Goal: Task Accomplishment & Management: Manage account settings

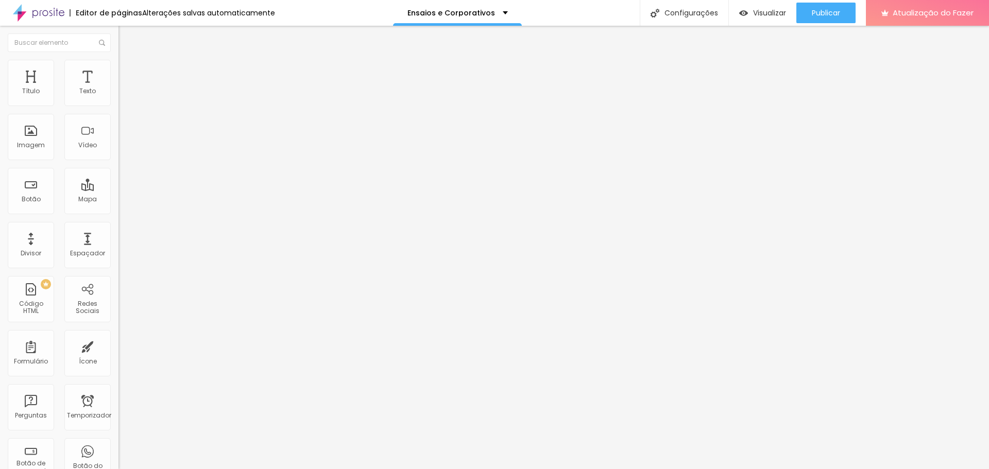
click at [118, 206] on input at bounding box center [188, 211] width 140 height 10
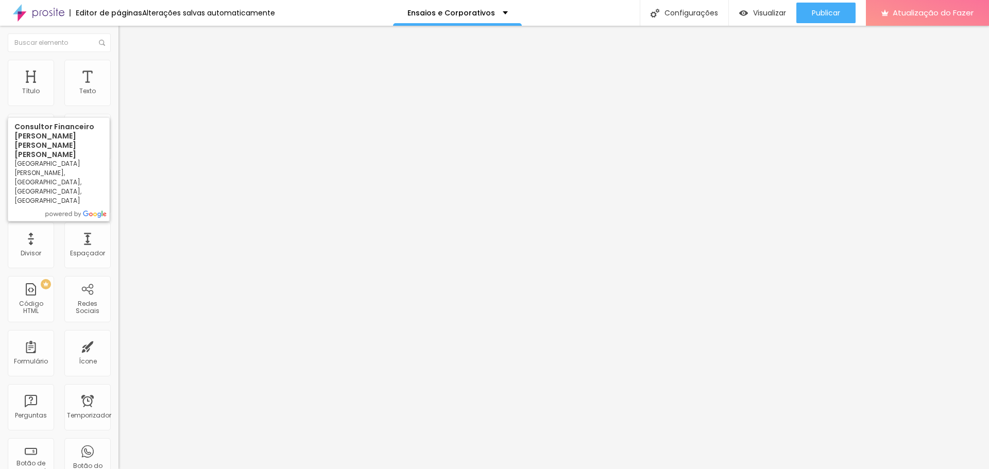
type input "christopher cardon"
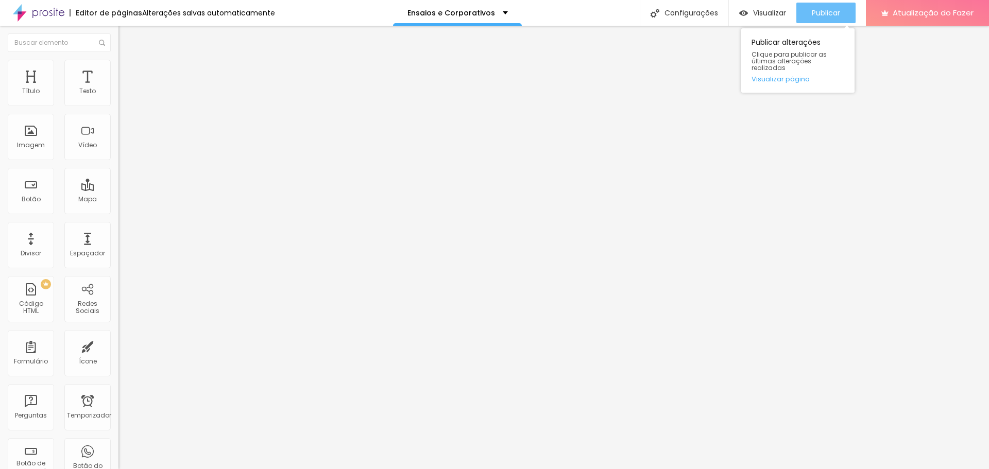
click at [829, 16] on font "Publicar" at bounding box center [826, 13] width 28 height 10
click at [822, 13] on font "Publicar" at bounding box center [826, 13] width 28 height 10
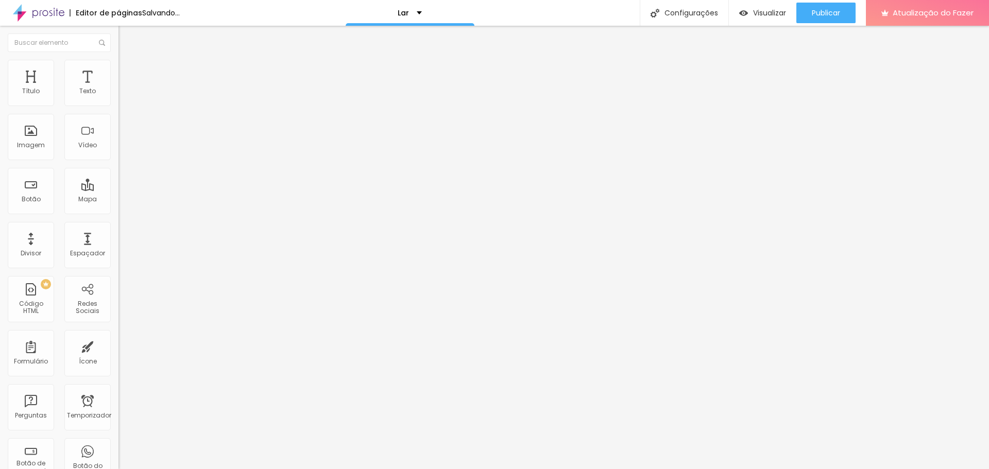
click at [125, 89] on font "Trocar imagem" at bounding box center [150, 84] width 50 height 9
click at [933, 469] on div "Nuvem Alboom" at bounding box center [494, 476] width 989 height 15
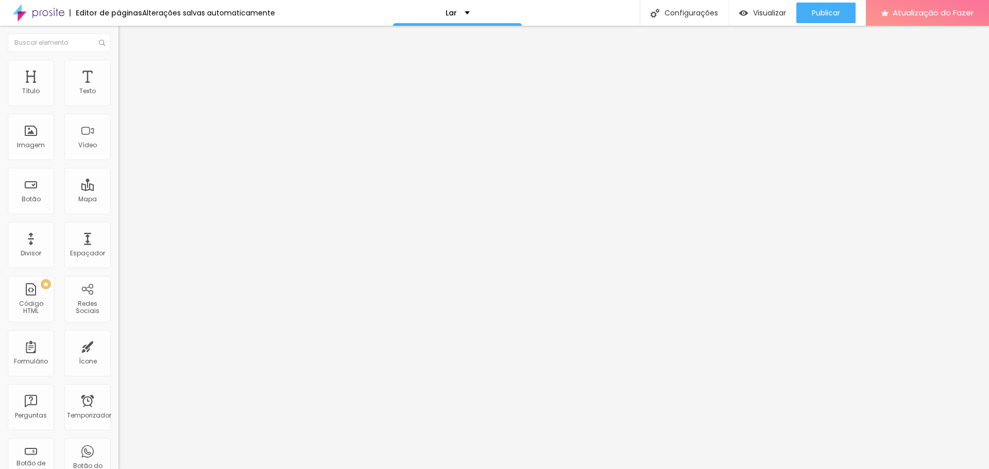
click at [125, 89] on font "Trocar imagem" at bounding box center [150, 84] width 50 height 9
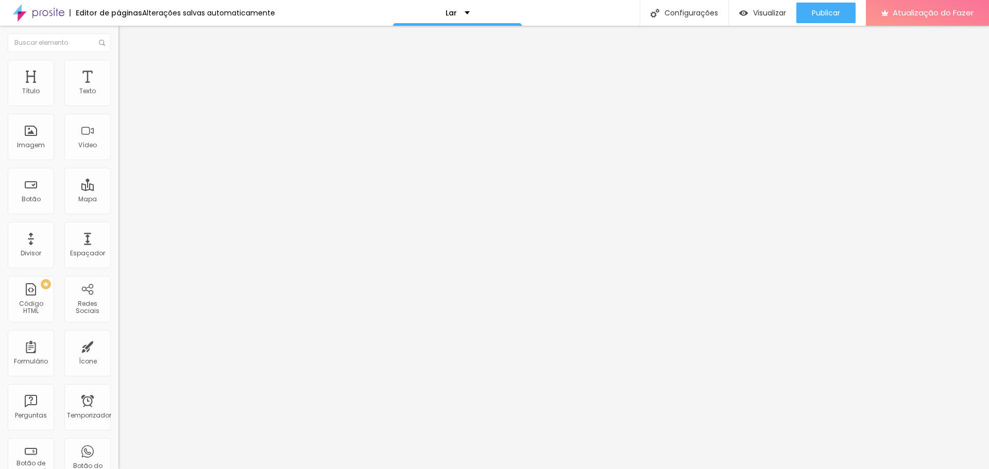
click at [118, 89] on span "Trocar imagem" at bounding box center [146, 84] width 56 height 9
drag, startPoint x: 691, startPoint y: 185, endPoint x: 696, endPoint y: 175, distance: 11.1
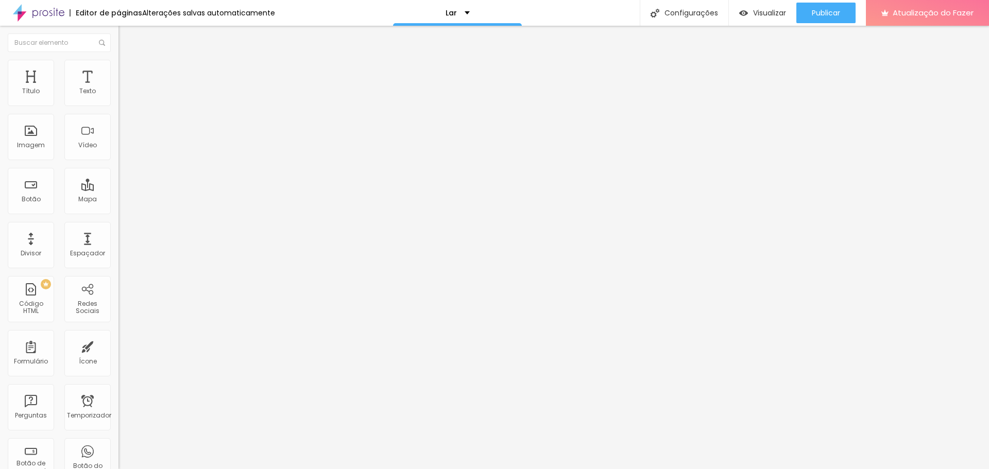
click at [125, 89] on font "Trocar imagem" at bounding box center [150, 84] width 50 height 9
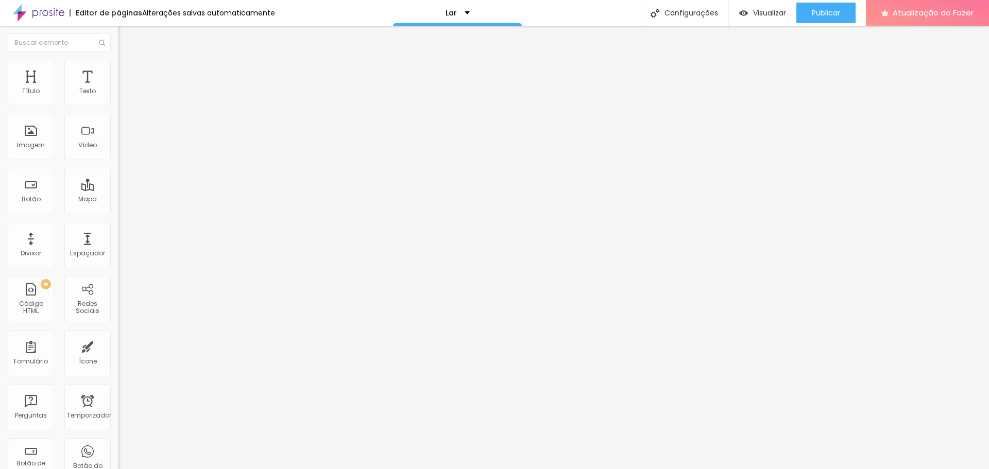
click at [118, 64] on img at bounding box center [122, 64] width 9 height 9
click at [118, 70] on li "Avançado" at bounding box center [177, 75] width 118 height 10
click at [118, 89] on span "Trocar imagem" at bounding box center [146, 84] width 56 height 9
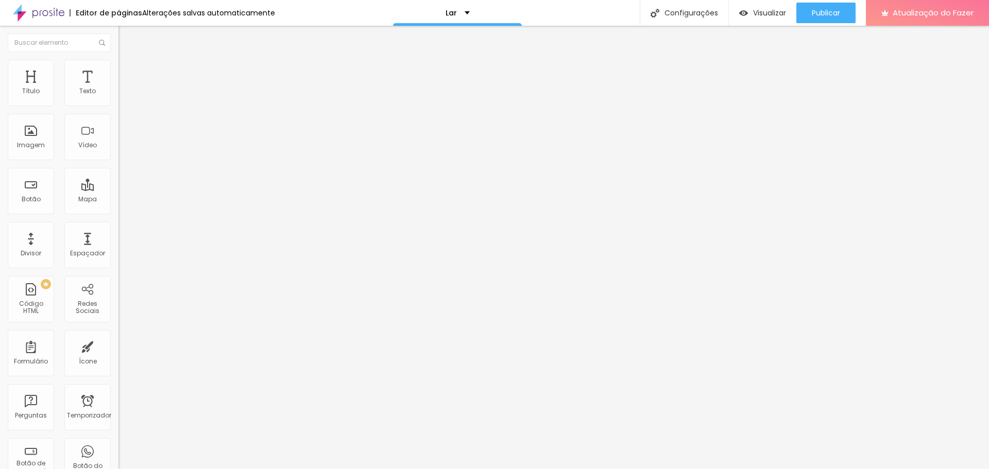
click at [802, 19] on button "Publicar" at bounding box center [825, 13] width 59 height 21
click at [822, 10] on font "Publicar" at bounding box center [826, 13] width 28 height 10
click at [766, 6] on div "Visualizar" at bounding box center [753, 13] width 47 height 21
click at [118, 211] on input "https://www.chriscardonhafotografia.com/servico-alimentos-e-gastronomia" at bounding box center [180, 206] width 124 height 10
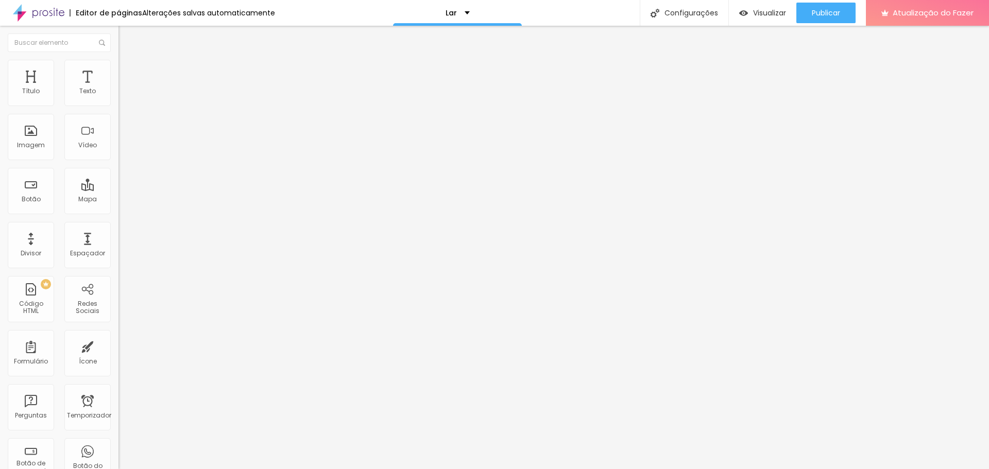
click at [118, 211] on input "https://www.chriscardonhafotografia.com/servico-alimentos-e-gastronomia" at bounding box center [180, 206] width 124 height 10
paste input "text"
type input "https://www.chriscardonhafotografia.com/alimentos-e-gastronomia"
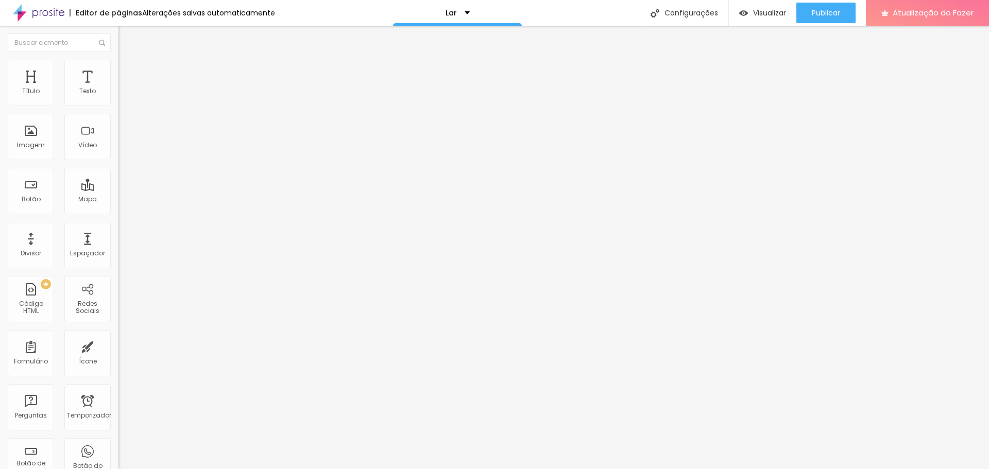
click at [118, 353] on div "Editar nulo Conteúdo Estilo Avançado Trocar imagem Descrição da imagem (Alt) Al…" at bounding box center [177, 247] width 118 height 443
click at [118, 211] on input "https://www.chriscardonhafotografia.com/servico-ensaios-e-corporativos" at bounding box center [180, 206] width 124 height 10
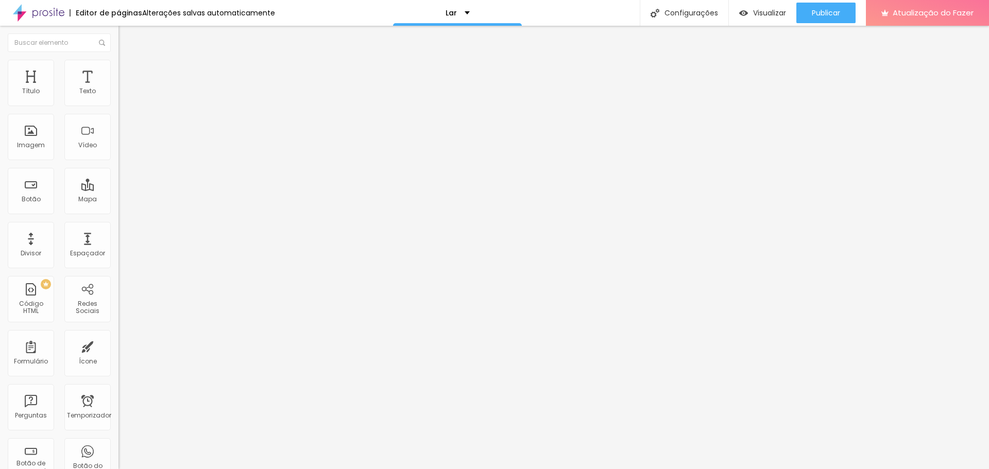
click at [118, 211] on input "https://www.chriscardonhafotografia.com/servico-ensaios-e-corporativos" at bounding box center [180, 206] width 124 height 10
paste input "text"
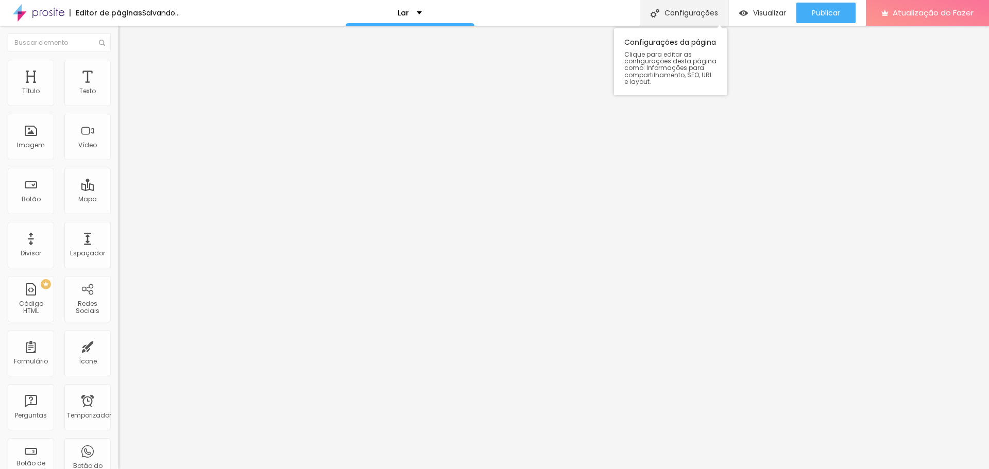
type input "https://www.chriscardonhafotografia.com/ensaios-e-corporativos"
click at [118, 211] on input "https://www.chriscardonhafotografia.com/servico-produtos-e-publicidade" at bounding box center [180, 206] width 124 height 10
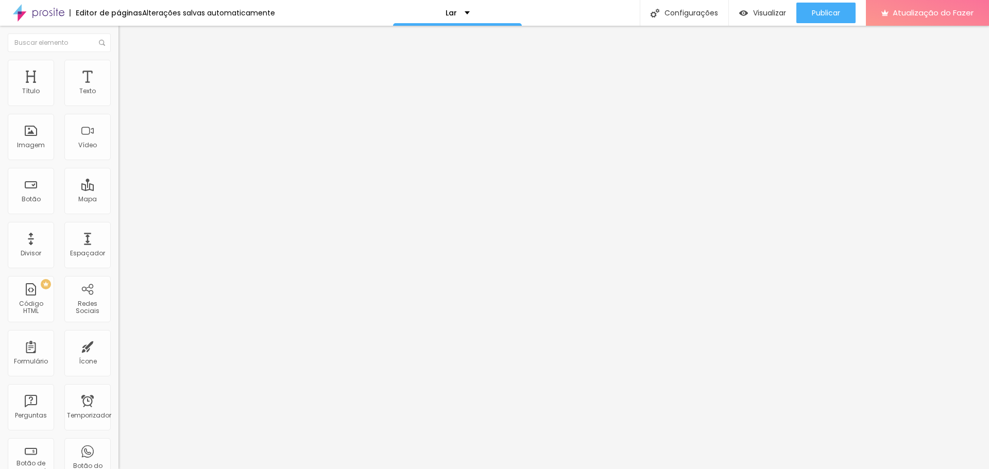
click at [118, 211] on input "https://www.chriscardonhafotografia.com/servico-produtos-e-publicidade" at bounding box center [180, 206] width 124 height 10
paste input "text"
type input "https://www.chriscardonhafotografia.com/produtos-e-publicidade"
click at [832, 12] on font "Publicar" at bounding box center [826, 13] width 28 height 10
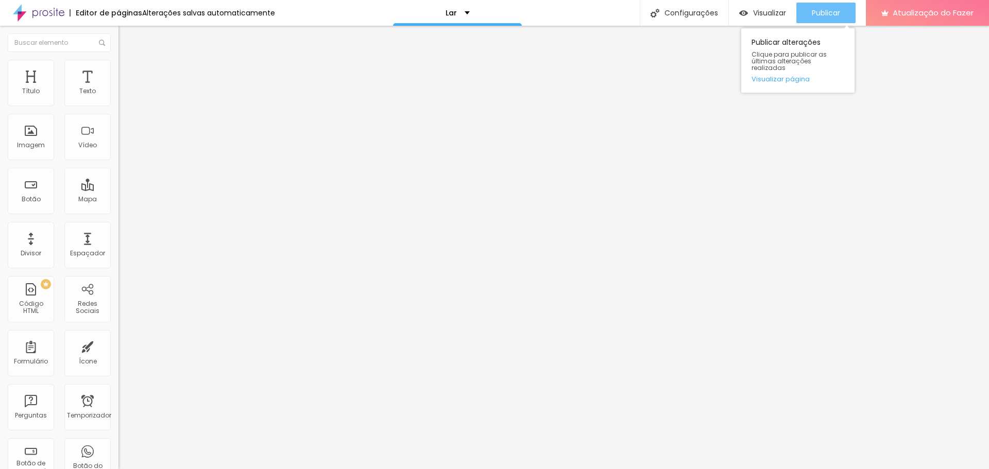
scroll to position [0, 0]
click at [762, 13] on font "Visualizar" at bounding box center [769, 13] width 33 height 10
click at [126, 35] on img "button" at bounding box center [130, 37] width 8 height 8
click at [128, 71] on font "Estilo" at bounding box center [136, 66] width 16 height 9
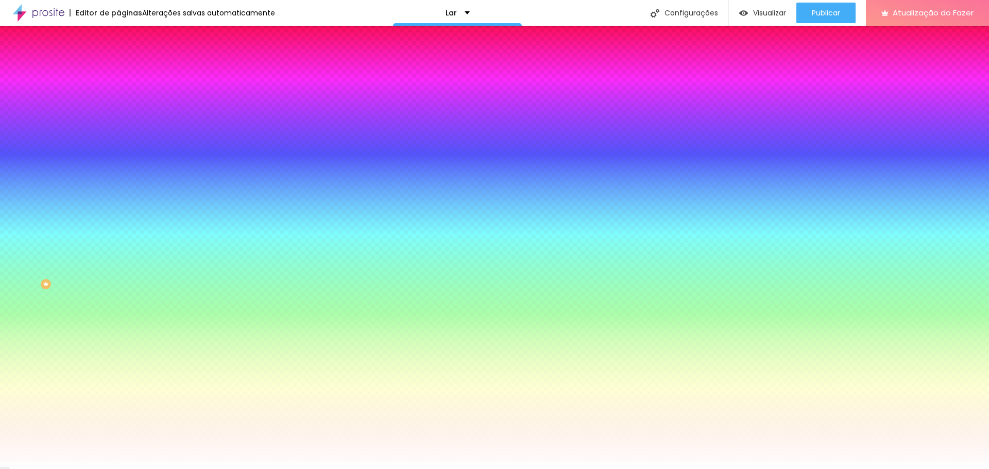
click at [128, 73] on font "Avançado" at bounding box center [145, 77] width 34 height 9
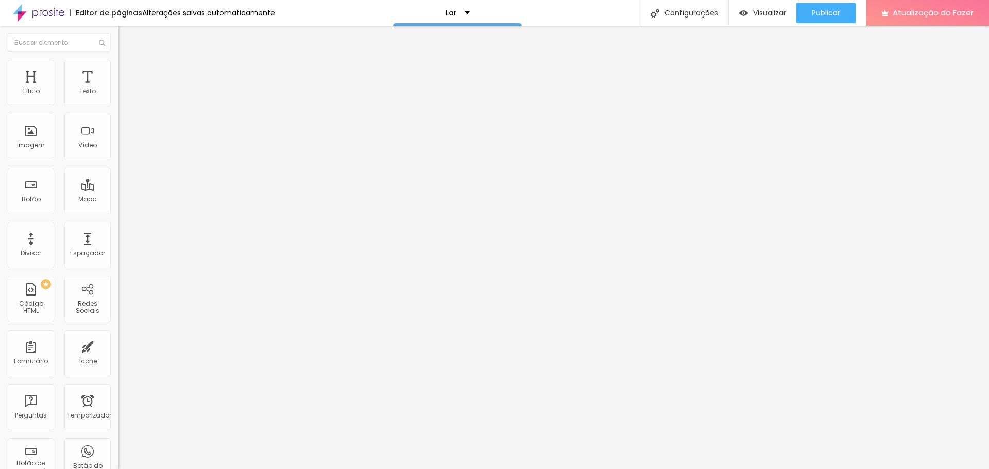
click at [118, 64] on img at bounding box center [122, 64] width 9 height 9
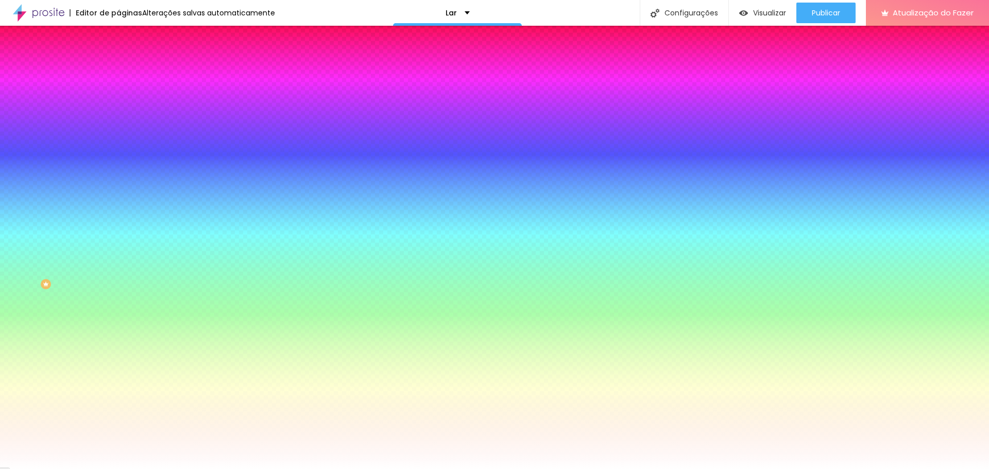
click at [118, 59] on img at bounding box center [122, 53] width 9 height 9
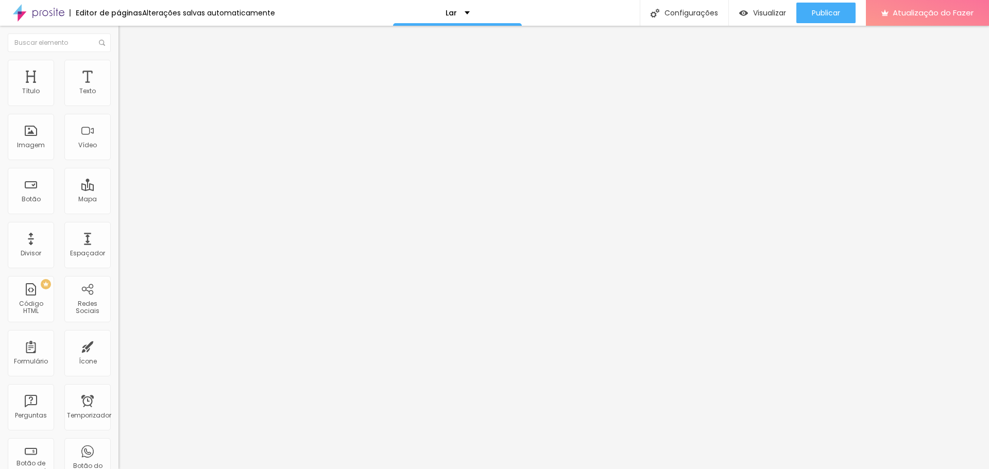
click at [118, 94] on font "Encaixotado" at bounding box center [138, 89] width 40 height 9
click at [118, 110] on font "Completo" at bounding box center [133, 105] width 31 height 9
click at [118, 61] on img at bounding box center [122, 64] width 9 height 9
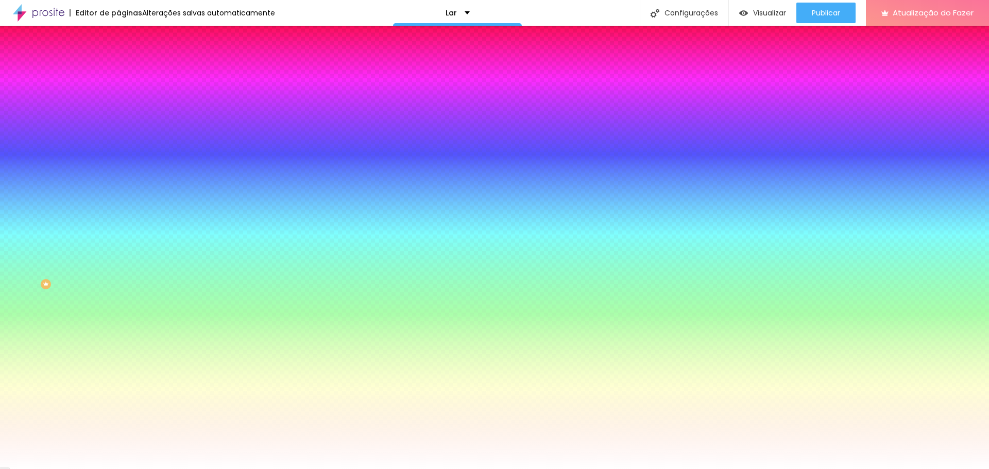
drag, startPoint x: 95, startPoint y: 70, endPoint x: 101, endPoint y: 67, distance: 6.7
click at [128, 73] on font "Avançado" at bounding box center [145, 77] width 34 height 9
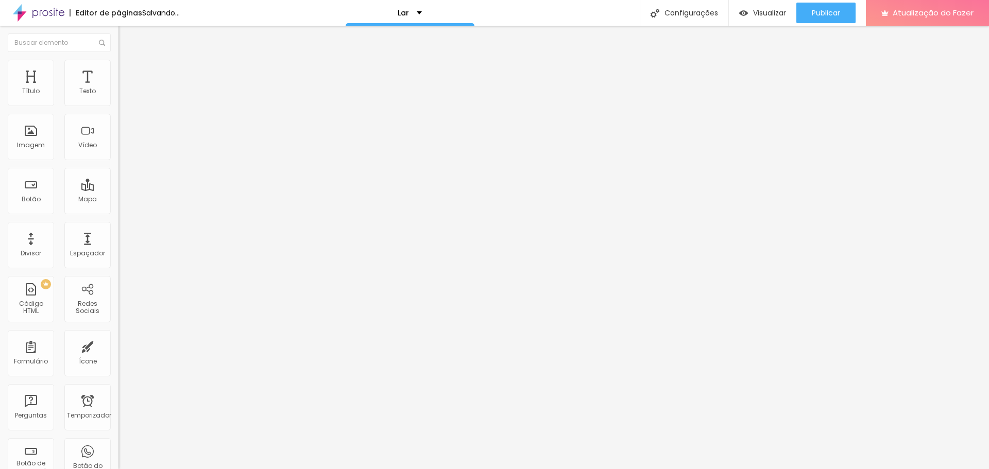
click at [118, 200] on div at bounding box center [177, 204] width 118 height 9
type input "15"
type input "10"
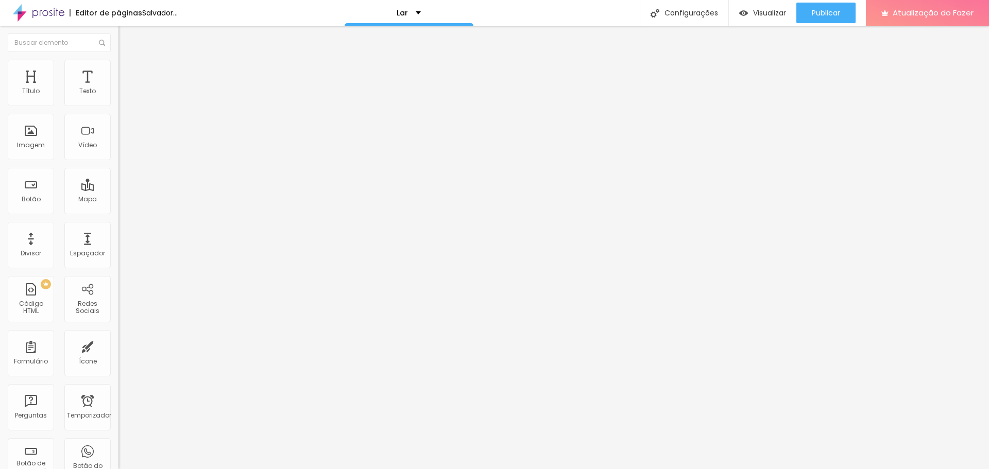
type input "0"
drag, startPoint x: 58, startPoint y: 99, endPoint x: 0, endPoint y: 110, distance: 59.2
type input "0"
click at [118, 200] on input "range" at bounding box center [151, 204] width 66 height 8
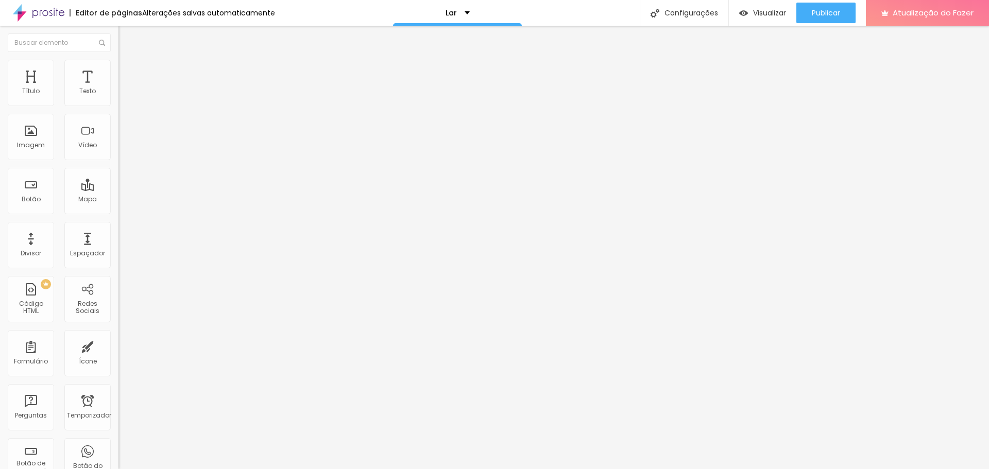
type input "137"
type input "132"
type input "112"
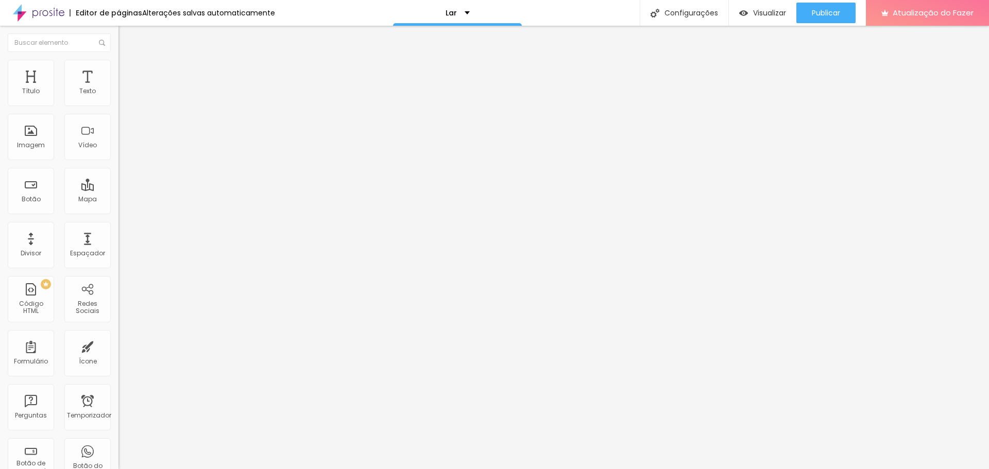
type input "112"
type input "79"
type input "58"
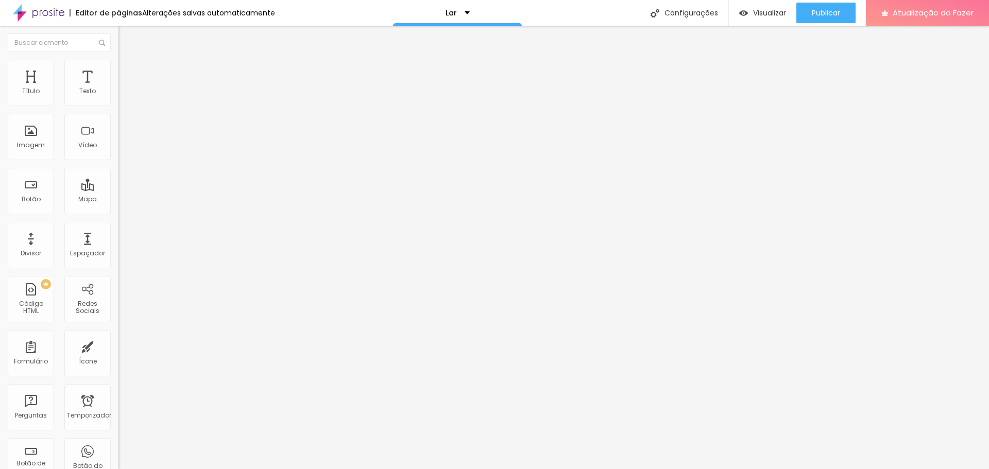
type input "25"
type input "0"
drag, startPoint x: 14, startPoint y: 118, endPoint x: 0, endPoint y: 120, distance: 14.6
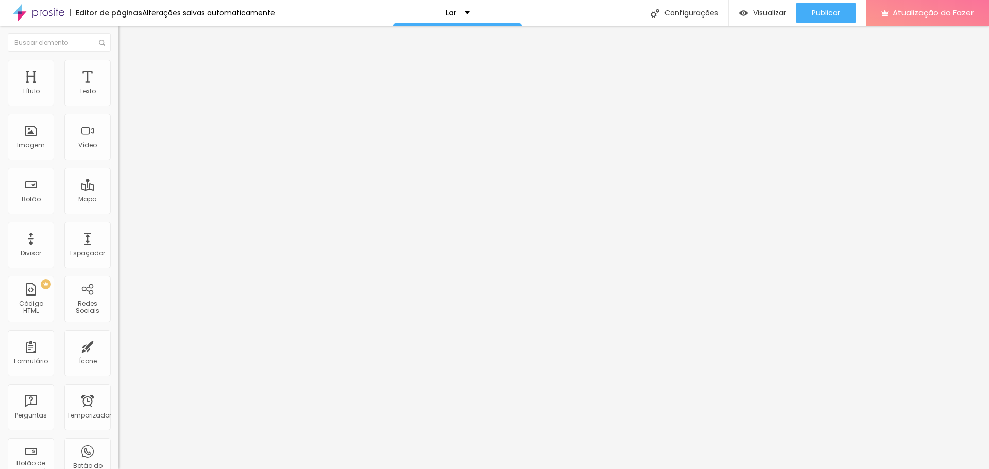
type input "0"
click at [118, 346] on input "range" at bounding box center [151, 350] width 66 height 8
click at [118, 60] on li "Estilo" at bounding box center [177, 65] width 118 height 10
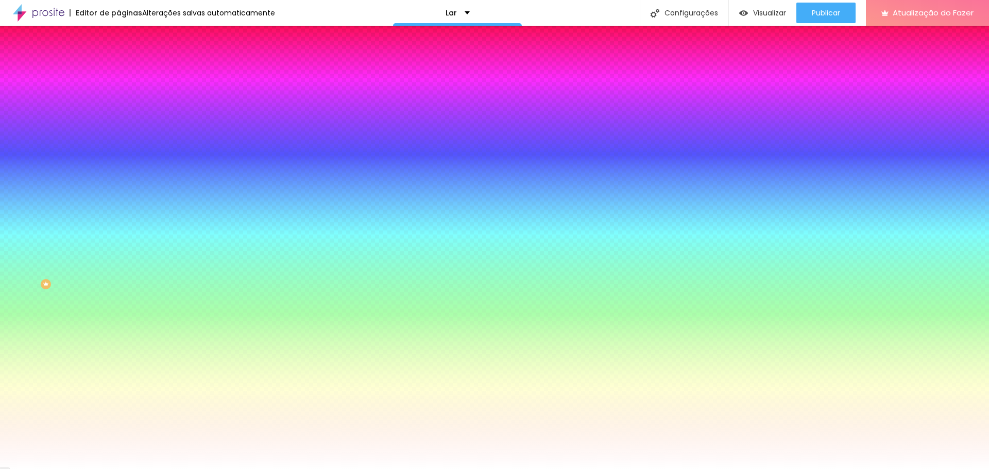
click at [125, 95] on font "Adicionar imagem" at bounding box center [155, 90] width 60 height 9
click at [187, 469] on div "Subindo 0/0 arquivos" at bounding box center [494, 472] width 989 height 6
click at [202, 469] on div "Subindo 0/0 arquivos" at bounding box center [494, 472] width 989 height 6
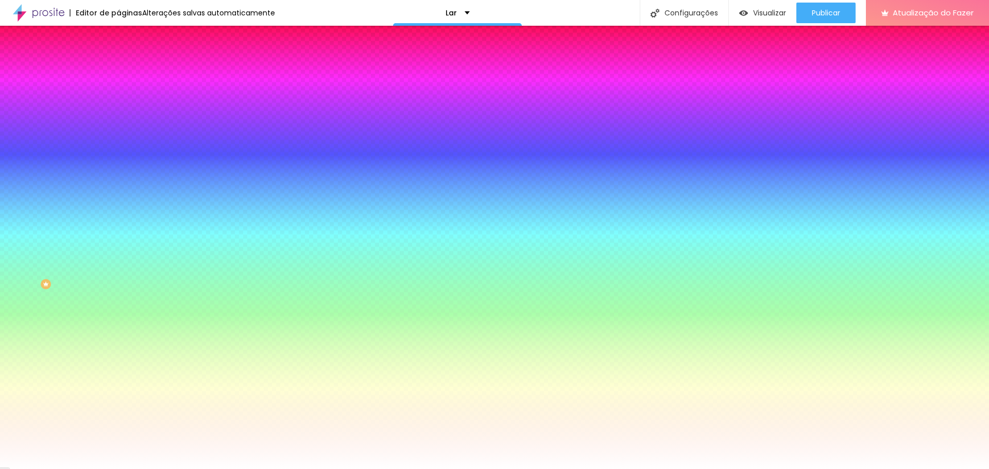
scroll to position [0, 0]
click at [226, 469] on div at bounding box center [494, 475] width 989 height 0
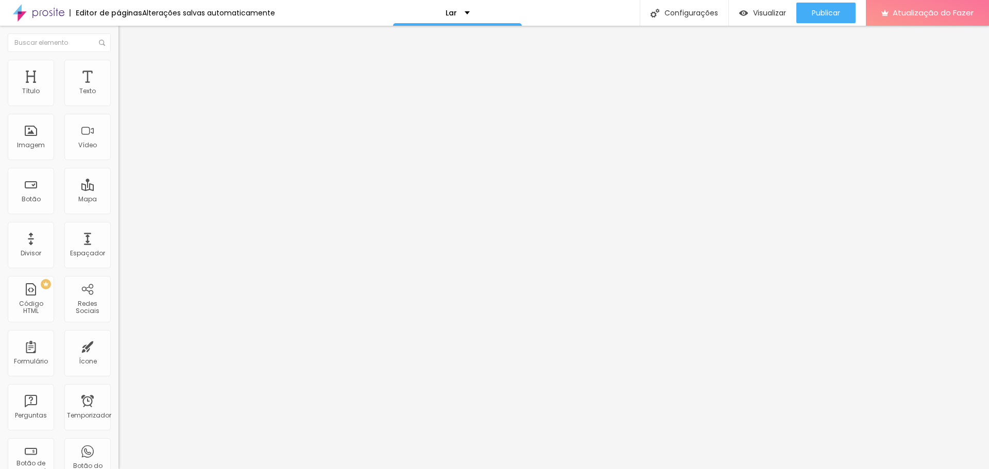
click at [128, 71] on font "Estilo" at bounding box center [136, 66] width 16 height 9
click at [118, 70] on li "Avançado" at bounding box center [177, 75] width 118 height 10
type input "22"
type input "14"
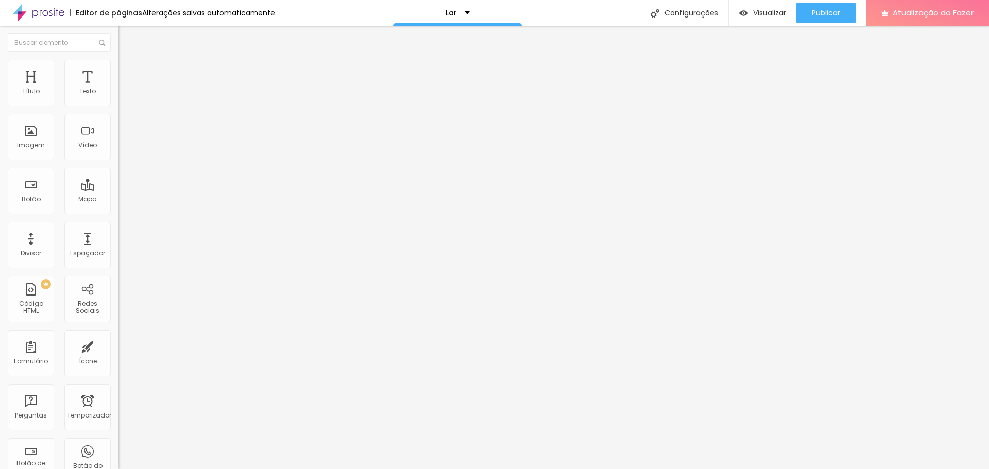
type input "14"
type input "0"
drag, startPoint x: 40, startPoint y: 103, endPoint x: 0, endPoint y: 100, distance: 39.8
type input "0"
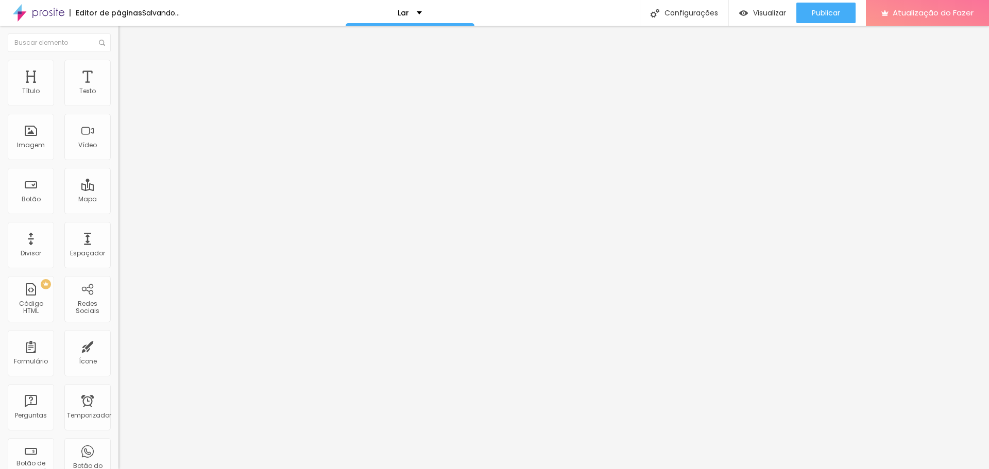
click at [118, 200] on input "range" at bounding box center [151, 204] width 66 height 8
click at [118, 346] on div at bounding box center [177, 350] width 118 height 9
type input "3"
type input "0"
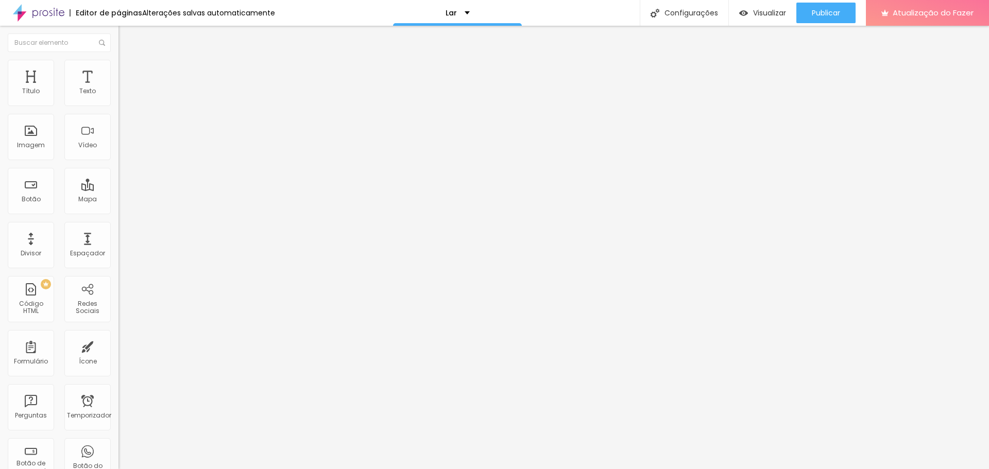
type input "0"
drag, startPoint x: 25, startPoint y: 122, endPoint x: 0, endPoint y: 123, distance: 25.2
type input "0"
click at [118, 346] on input "range" at bounding box center [151, 350] width 66 height 8
click at [118, 59] on img at bounding box center [122, 53] width 9 height 9
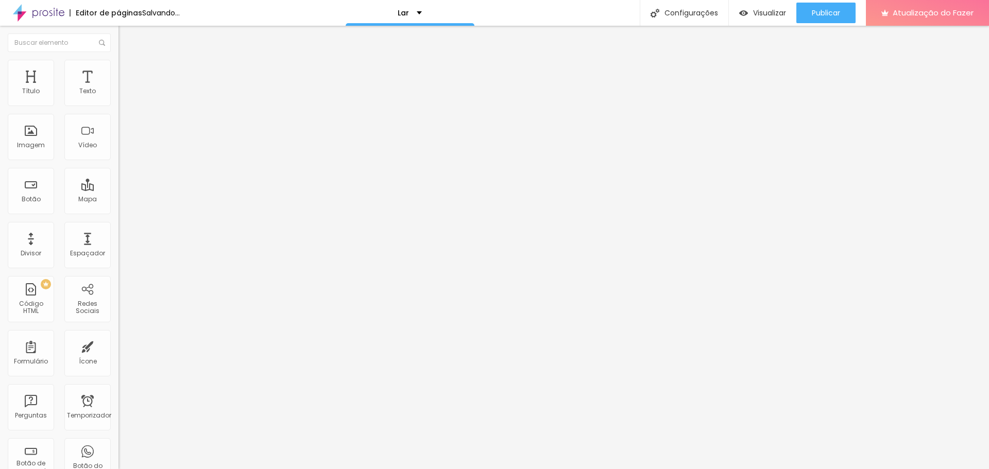
click at [128, 71] on font "Estilo" at bounding box center [136, 66] width 16 height 9
click at [128, 61] on font "Conteúdo" at bounding box center [144, 56] width 32 height 9
click at [126, 39] on img "button" at bounding box center [130, 37] width 8 height 8
click at [128, 71] on font "Estilo" at bounding box center [136, 66] width 16 height 9
click at [128, 73] on font "Avançado" at bounding box center [145, 77] width 34 height 9
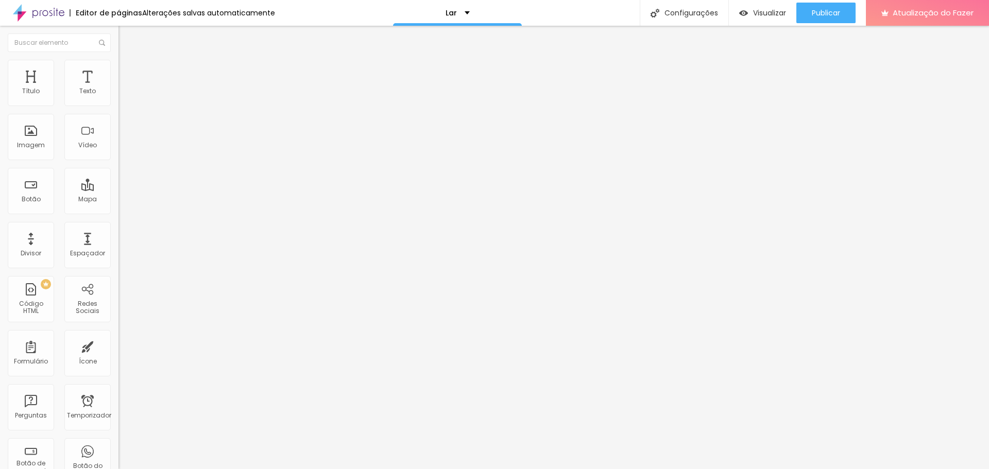
click at [118, 56] on li "Conteúdo" at bounding box center [177, 54] width 118 height 10
click at [118, 97] on input "text" at bounding box center [180, 92] width 124 height 10
click at [118, 94] on div "URL do vídeo" at bounding box center [177, 92] width 118 height 25
click at [125, 89] on font "Trocar imagem" at bounding box center [150, 84] width 50 height 9
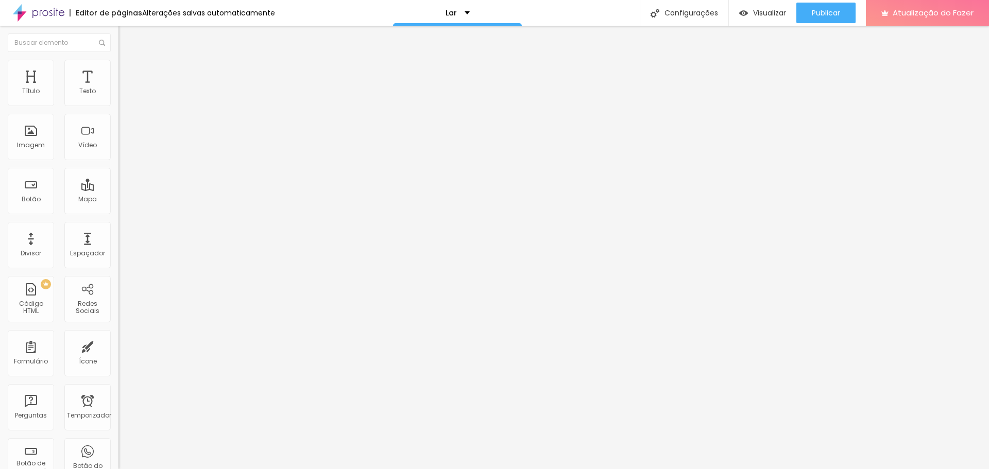
click at [830, 20] on div "Publicar" at bounding box center [826, 13] width 28 height 21
click at [118, 105] on div "Modo Completo Encaixotado Completo" at bounding box center [177, 94] width 118 height 28
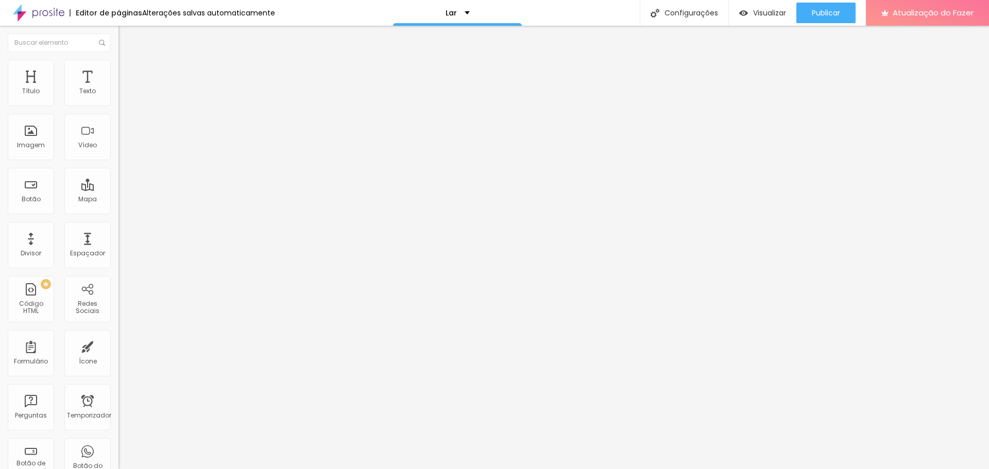
click at [118, 94] on font "Completo" at bounding box center [133, 89] width 31 height 9
drag, startPoint x: 61, startPoint y: 63, endPoint x: 67, endPoint y: 63, distance: 5.7
click at [118, 62] on img at bounding box center [122, 64] width 9 height 9
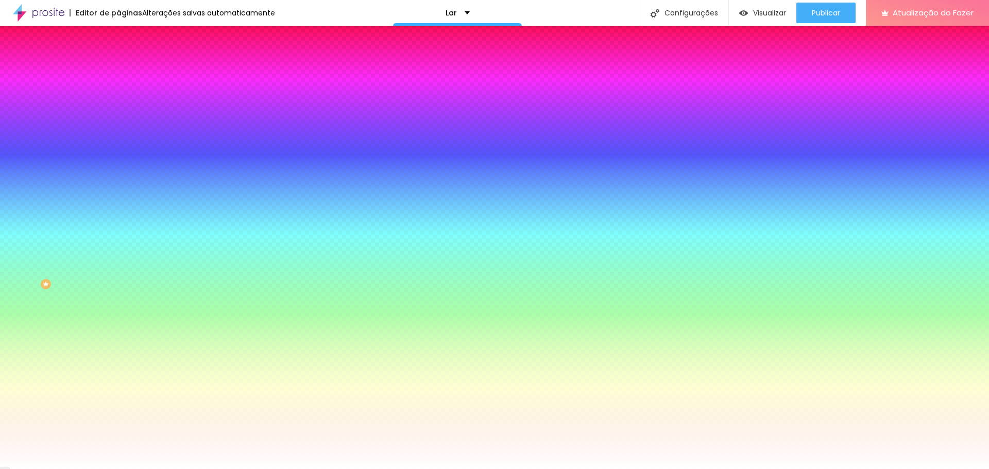
click at [118, 70] on li "Avançado" at bounding box center [177, 75] width 118 height 10
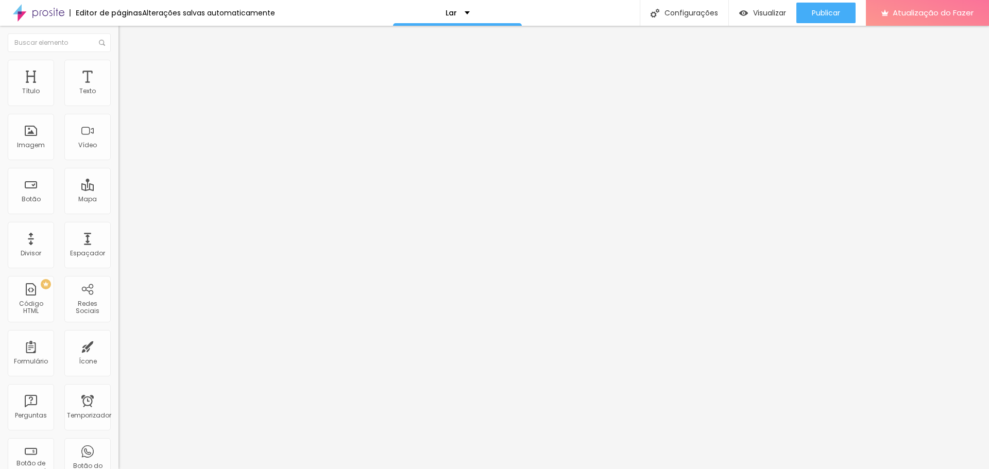
click at [118, 67] on li "Estilo" at bounding box center [177, 65] width 118 height 10
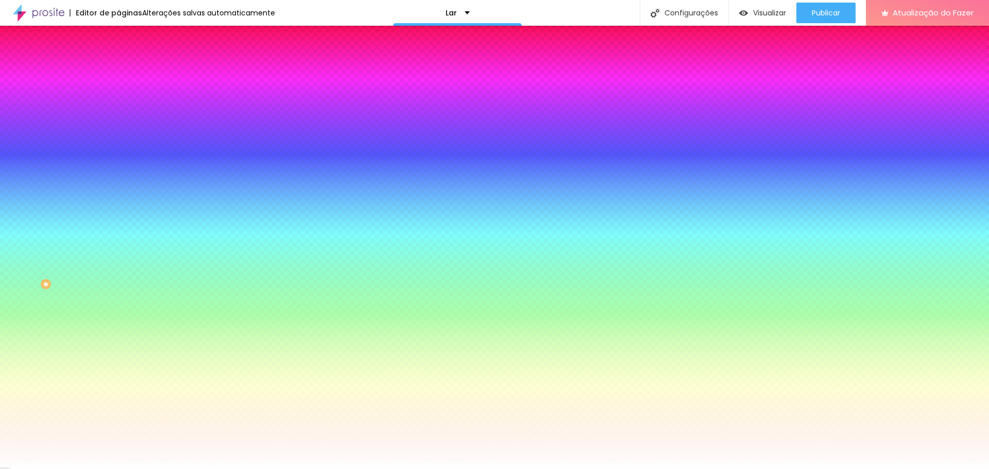
drag, startPoint x: 70, startPoint y: 139, endPoint x: 68, endPoint y: 144, distance: 5.3
click at [125, 95] on font "Trocar imagem" at bounding box center [150, 90] width 50 height 9
click at [118, 107] on font "Paralaxe" at bounding box center [131, 102] width 27 height 9
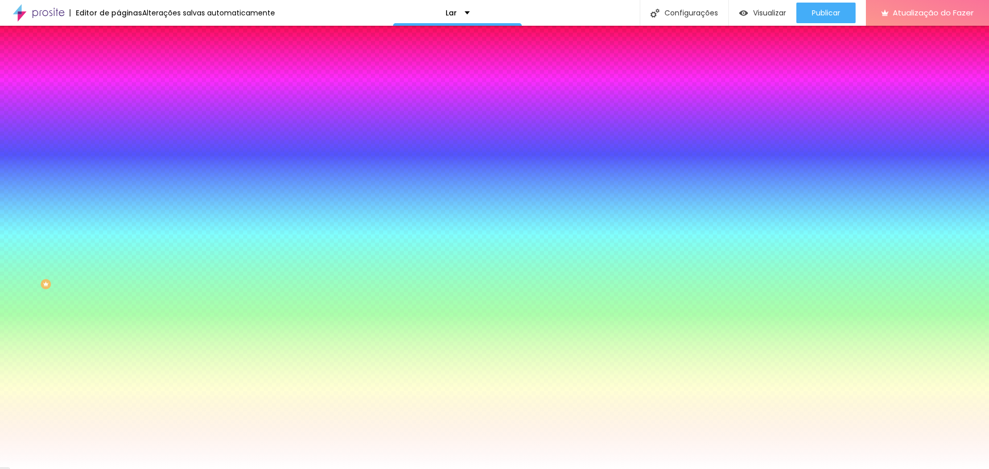
click at [118, 113] on font "Nenhum" at bounding box center [131, 109] width 27 height 9
click at [118, 122] on div "Nenhum Paralaxe" at bounding box center [177, 114] width 118 height 16
click at [118, 123] on font "Paralaxe" at bounding box center [131, 118] width 27 height 9
click at [118, 113] on span "Nenhum" at bounding box center [131, 109] width 27 height 9
click at [118, 107] on font "Paralaxe" at bounding box center [131, 102] width 27 height 9
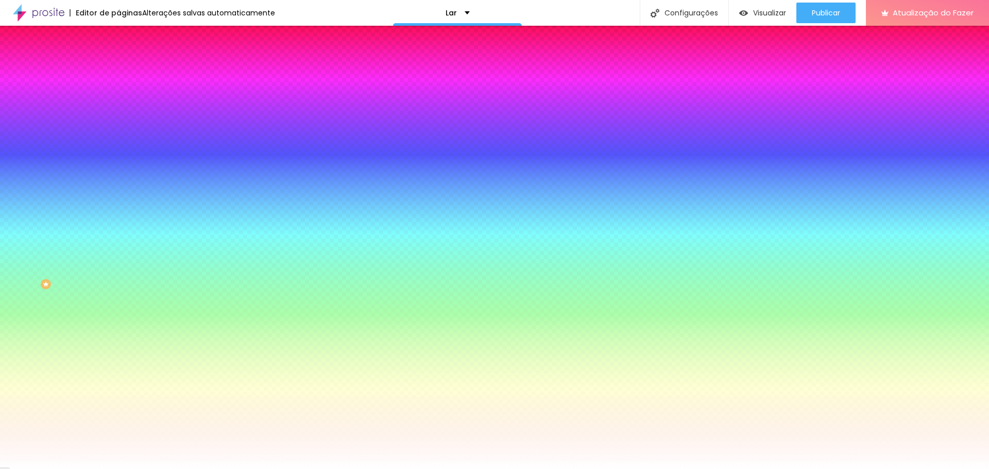
click at [118, 59] on img at bounding box center [122, 53] width 9 height 9
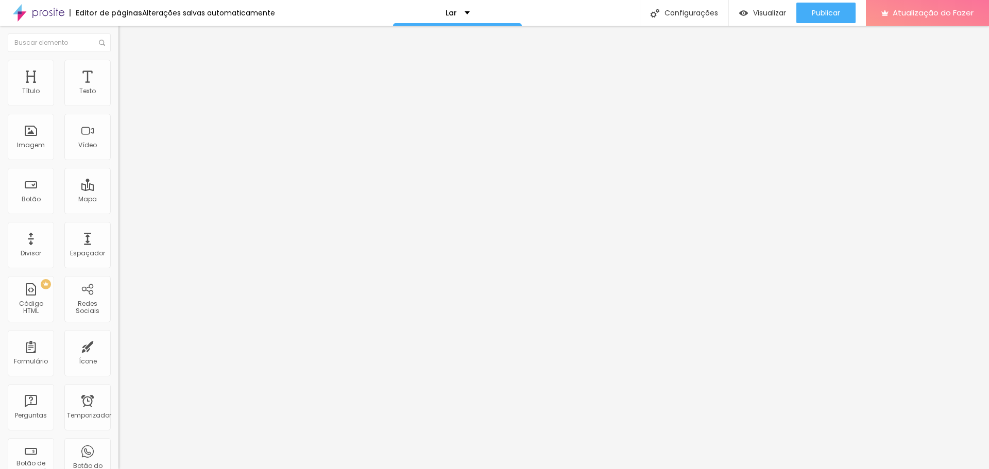
click at [118, 70] on img at bounding box center [122, 74] width 9 height 9
click at [118, 60] on li "Conteúdo" at bounding box center [177, 54] width 118 height 10
click at [118, 94] on font "Completo" at bounding box center [133, 89] width 31 height 9
click at [118, 100] on font "Encaixotado" at bounding box center [138, 95] width 40 height 9
click at [118, 102] on div "Encaixotado" at bounding box center [177, 98] width 118 height 10
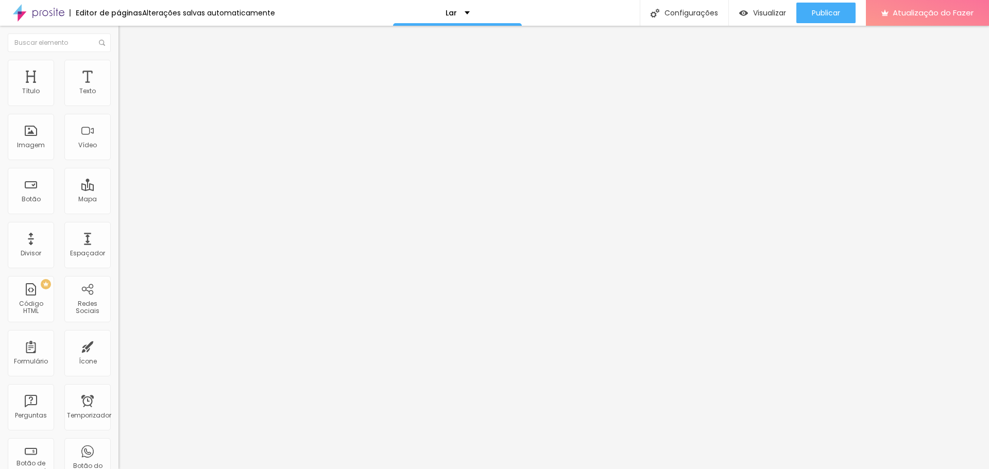
click at [118, 110] on font "Completo" at bounding box center [133, 105] width 31 height 9
click at [118, 70] on img at bounding box center [122, 74] width 9 height 9
click at [118, 102] on div "30 Espaçamento entre colunas" at bounding box center [177, 153] width 118 height 146
type input "25"
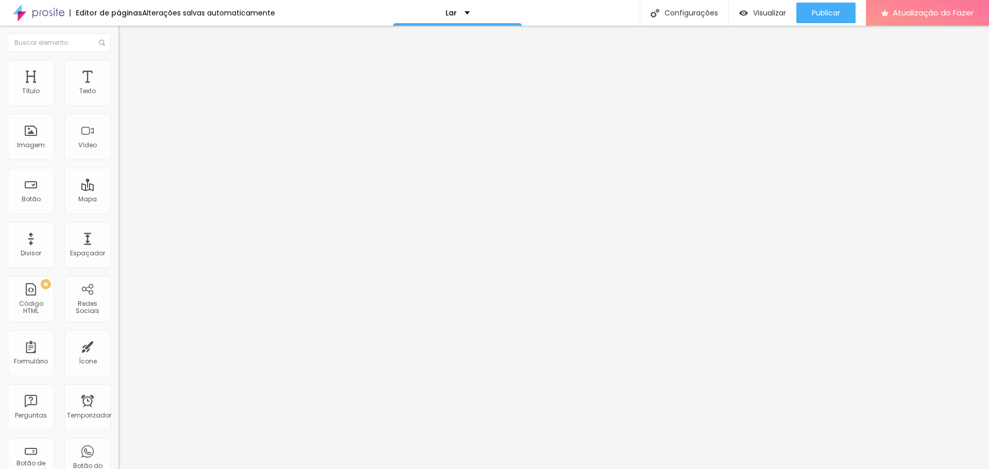
type input "20"
type input "15"
type input "10"
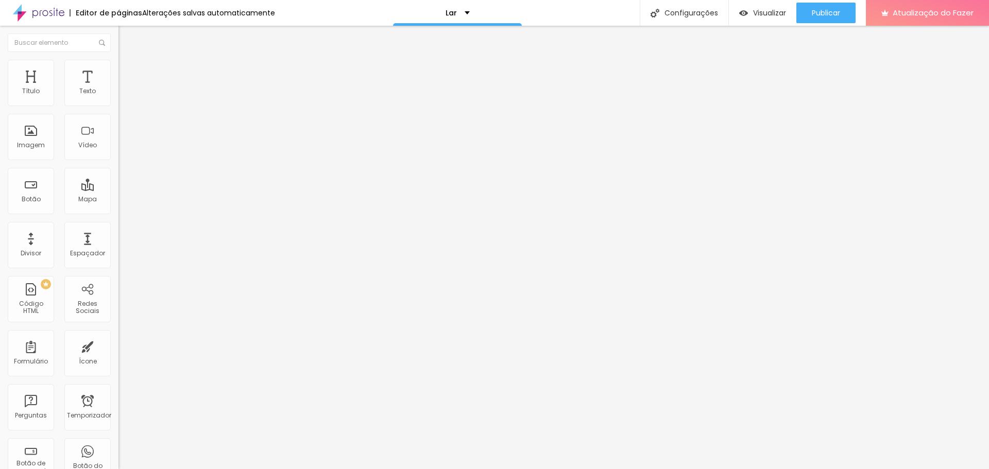
type input "10"
type input "15"
type input "20"
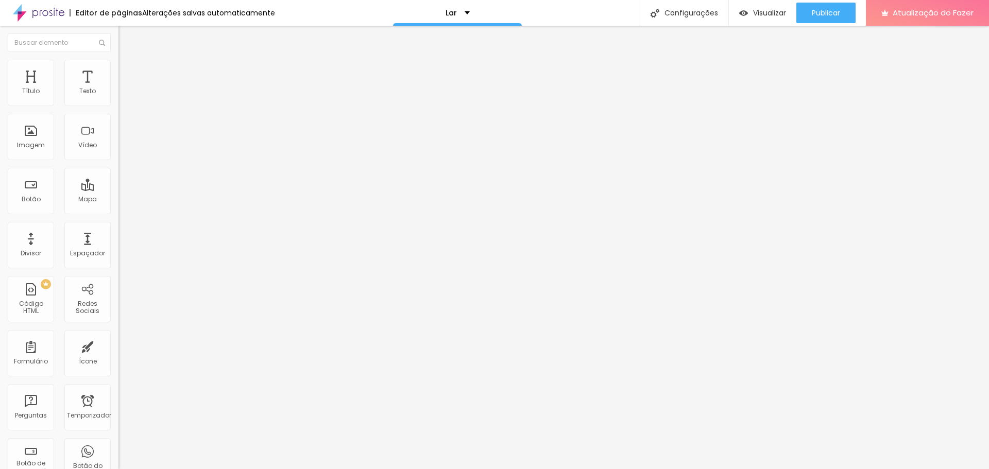
type input "25"
type input "30"
drag, startPoint x: 85, startPoint y: 100, endPoint x: 111, endPoint y: 107, distance: 26.5
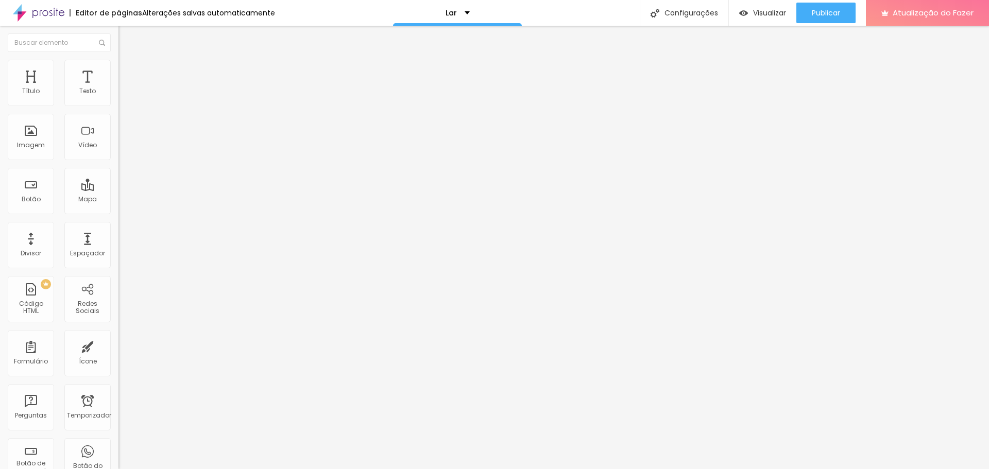
click at [118, 200] on input "range" at bounding box center [151, 204] width 66 height 8
click at [118, 62] on ul "Conteúdo Estilo Avançado" at bounding box center [177, 64] width 118 height 31
click at [118, 68] on li "Estilo" at bounding box center [177, 65] width 118 height 10
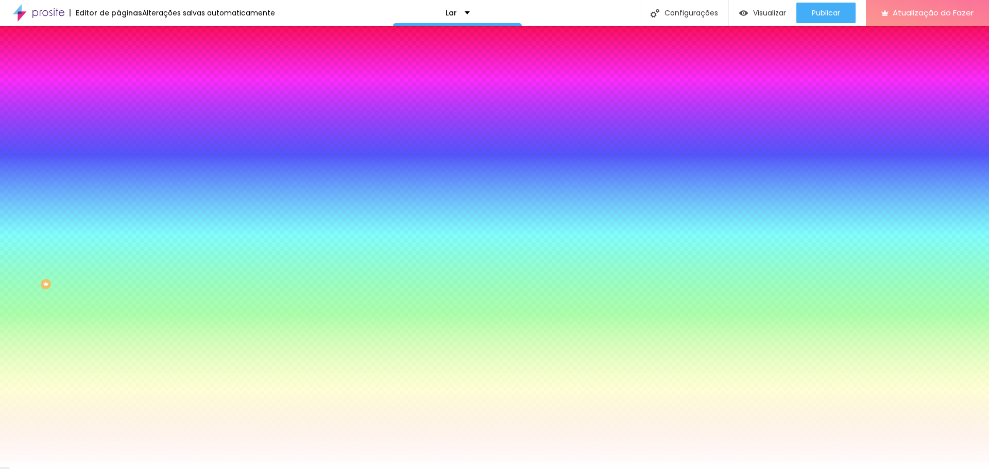
click at [118, 98] on div at bounding box center [177, 98] width 118 height 0
drag, startPoint x: 45, startPoint y: 140, endPoint x: 62, endPoint y: 156, distance: 23.3
click at [62, 156] on div at bounding box center [494, 234] width 989 height 469
type input "#FF770D"
click at [118, 84] on div "Cor de fundo Voltar ao padrão #FF770D Tipografia Voltar ao padrão Borda Voltar …" at bounding box center [177, 248] width 118 height 337
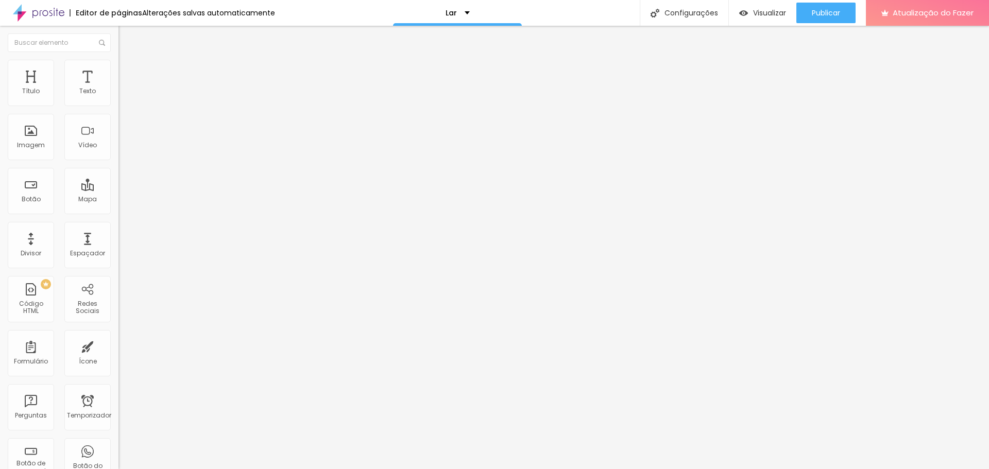
click at [118, 68] on li "Estilo" at bounding box center [177, 65] width 118 height 10
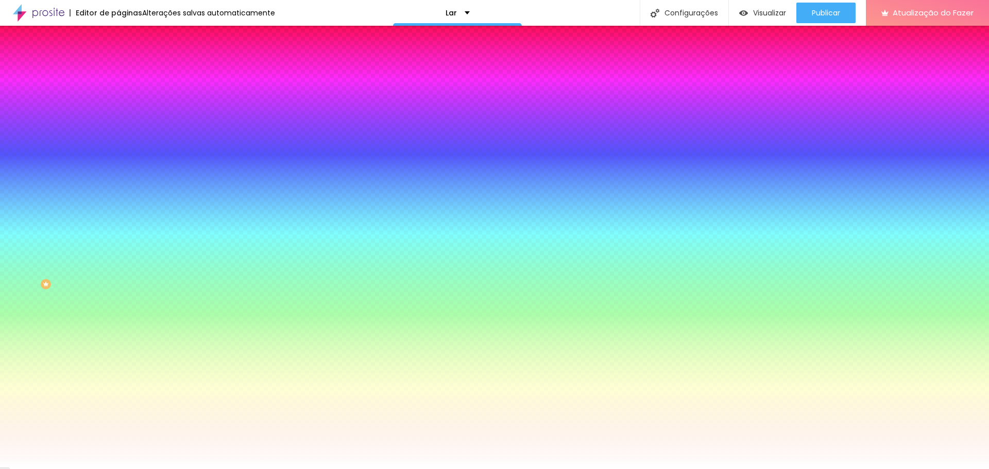
click at [118, 105] on input "#F57E0D" at bounding box center [180, 103] width 124 height 10
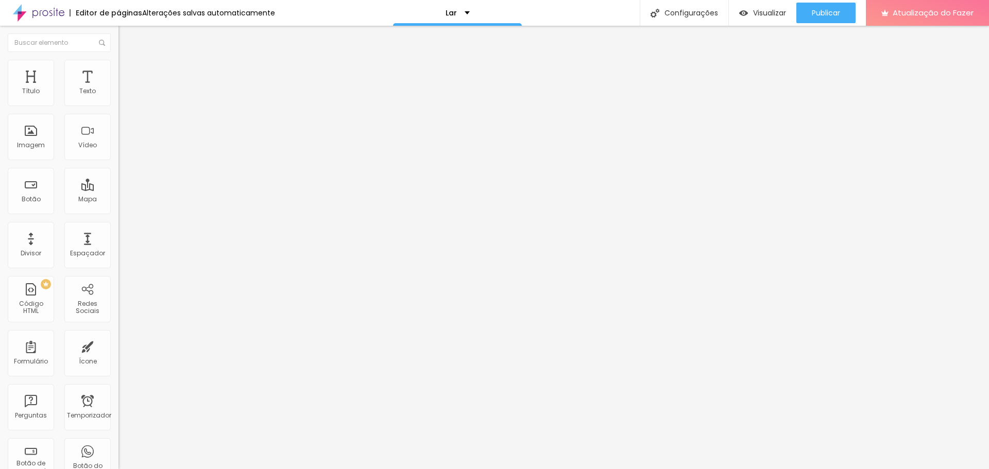
click at [128, 71] on font "Estilo" at bounding box center [136, 66] width 16 height 9
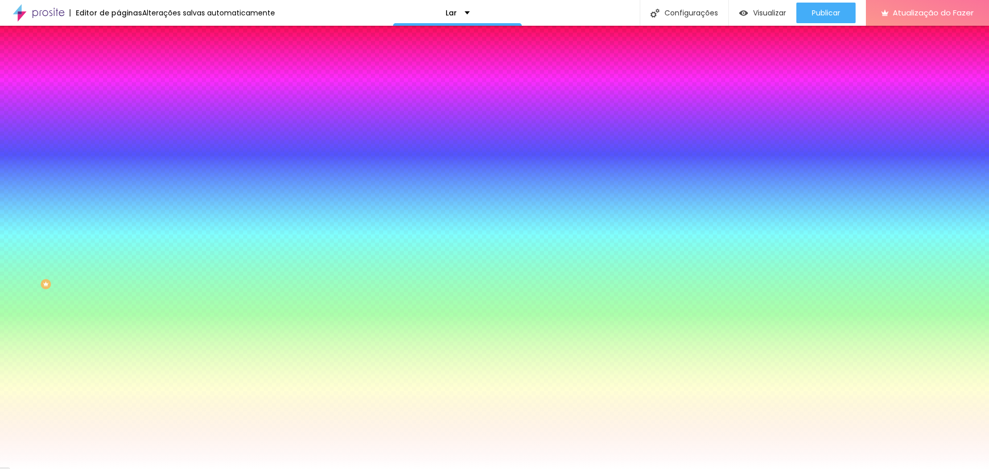
click at [118, 104] on input "#FF7509" at bounding box center [180, 103] width 124 height 10
paste input "57E0D"
type input "#F57E0D"
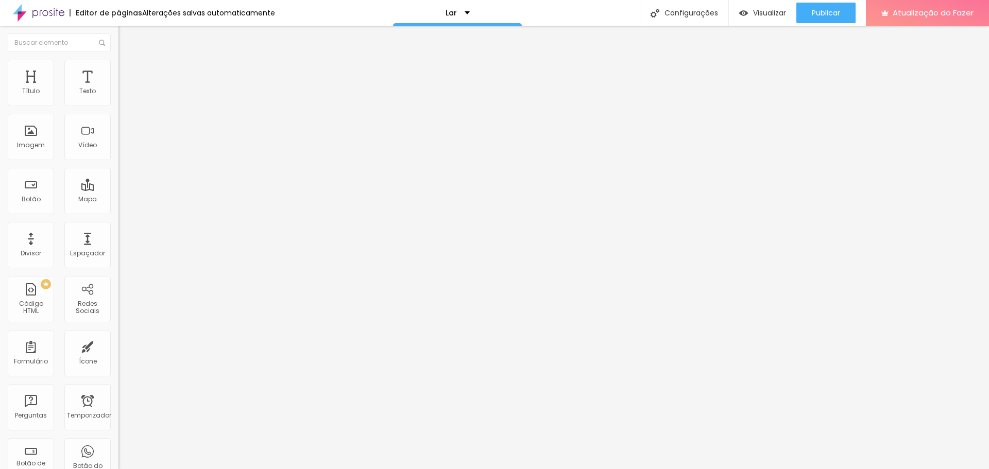
click at [118, 70] on li "Avançado" at bounding box center [177, 75] width 118 height 10
click at [118, 60] on img at bounding box center [122, 64] width 9 height 9
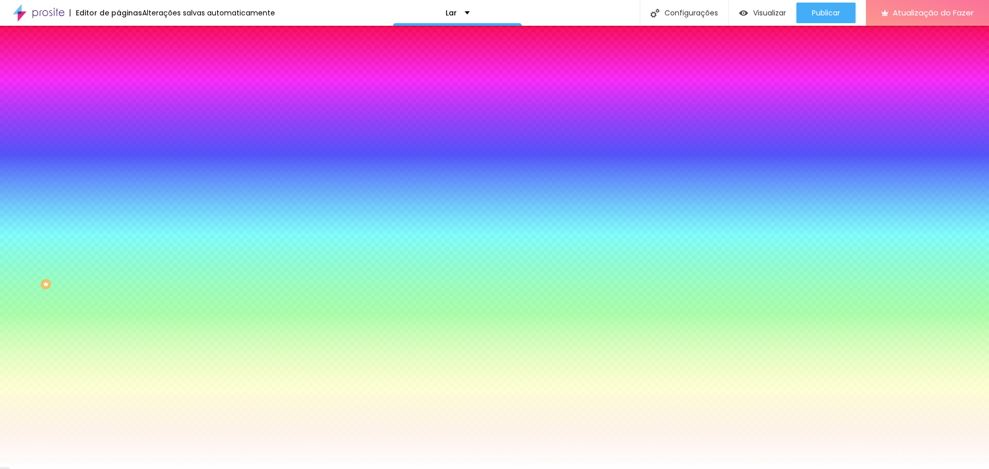
click at [125, 95] on font "Trocar imagem" at bounding box center [150, 90] width 50 height 9
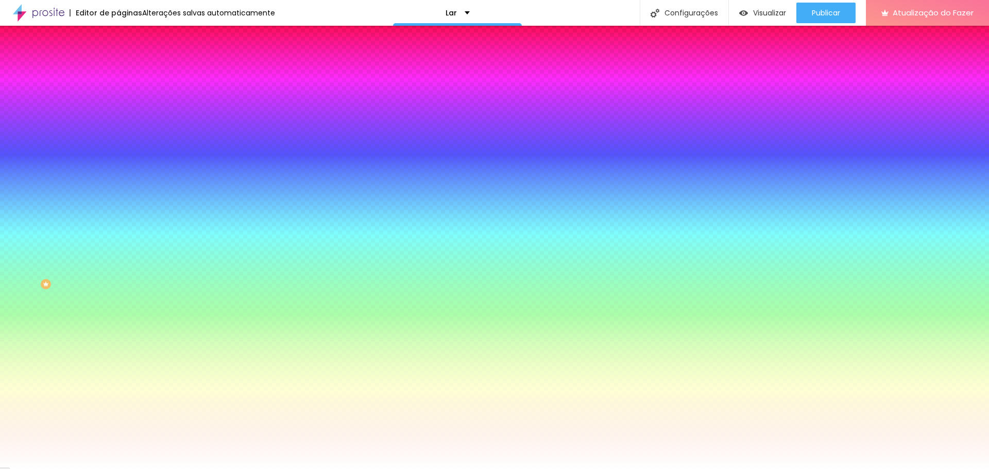
click at [125, 95] on font "Trocar imagem" at bounding box center [150, 90] width 50 height 9
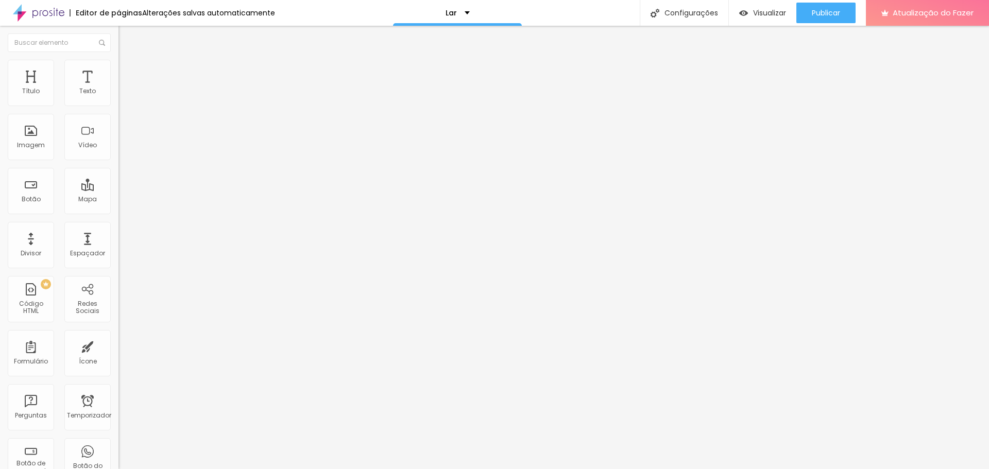
click at [118, 68] on li "Avançado" at bounding box center [177, 65] width 118 height 10
click at [128, 61] on font "Estilo" at bounding box center [136, 56] width 16 height 9
click at [128, 71] on font "Estilo" at bounding box center [136, 66] width 16 height 9
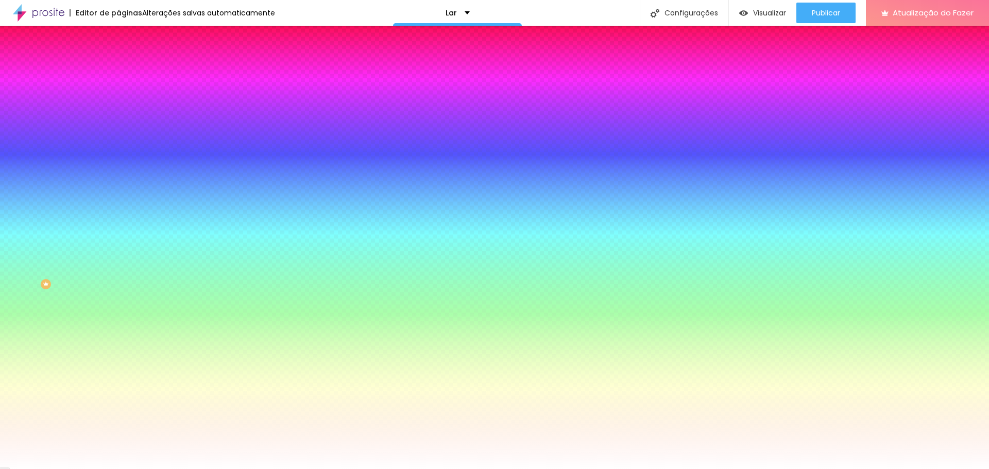
click at [118, 98] on div at bounding box center [177, 98] width 118 height 0
drag, startPoint x: 74, startPoint y: 126, endPoint x: 56, endPoint y: 156, distance: 34.7
click at [56, 156] on div at bounding box center [494, 234] width 989 height 469
type input "#8F4704"
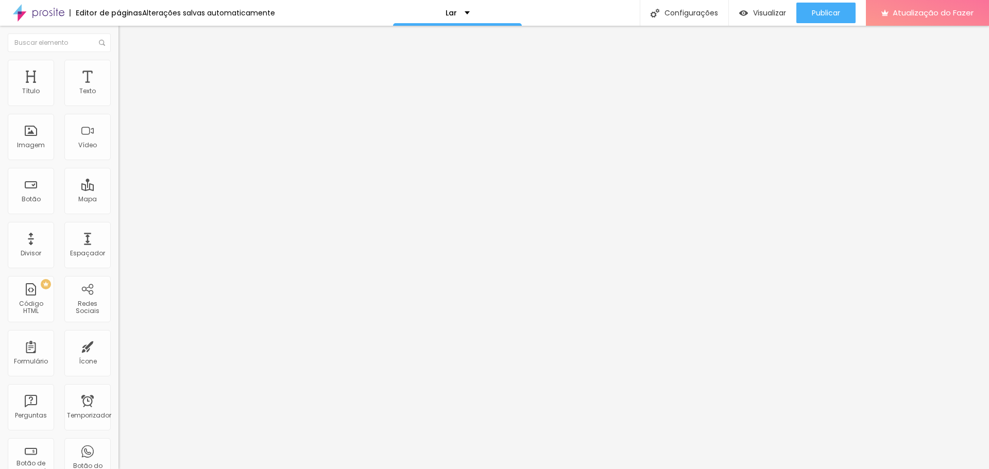
click at [118, 60] on li "Estilo" at bounding box center [177, 65] width 118 height 10
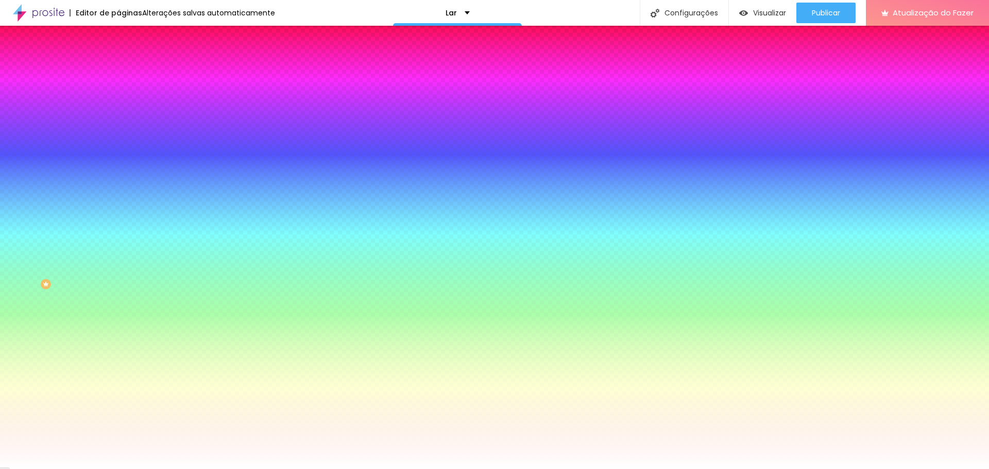
click at [118, 98] on div at bounding box center [177, 98] width 118 height 0
type input "#705945"
drag, startPoint x: 68, startPoint y: 131, endPoint x: 43, endPoint y: 161, distance: 39.8
click at [43, 161] on div at bounding box center [494, 234] width 989 height 469
click at [118, 99] on input "#705945" at bounding box center [180, 103] width 124 height 10
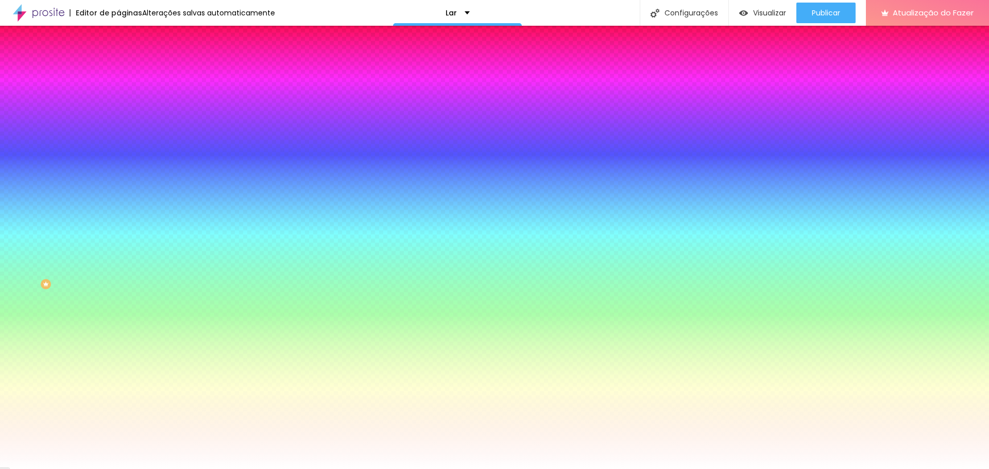
click at [118, 106] on input "#705945" at bounding box center [180, 103] width 124 height 10
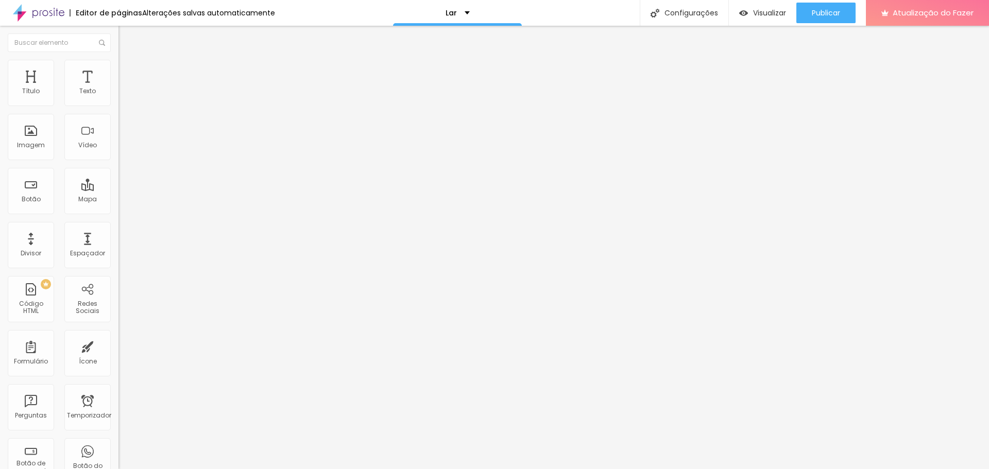
click at [128, 70] on font "Estilo" at bounding box center [136, 66] width 16 height 9
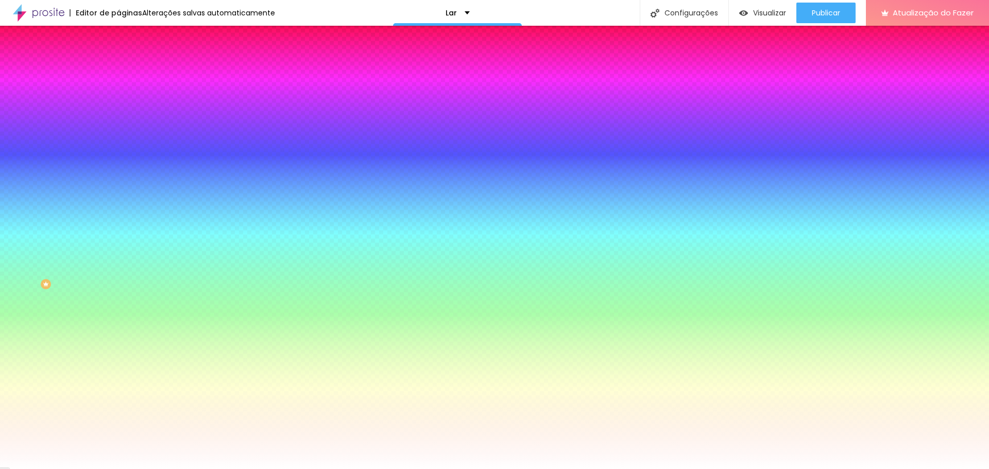
click at [118, 98] on input "#F57E0D" at bounding box center [180, 103] width 124 height 10
paste input "705945"
type input "#705945"
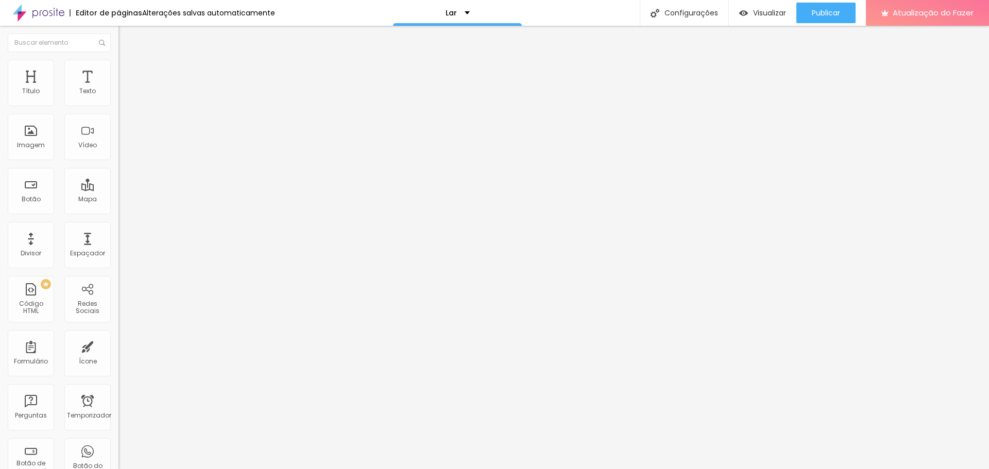
click at [128, 71] on font "Estilo" at bounding box center [136, 66] width 16 height 9
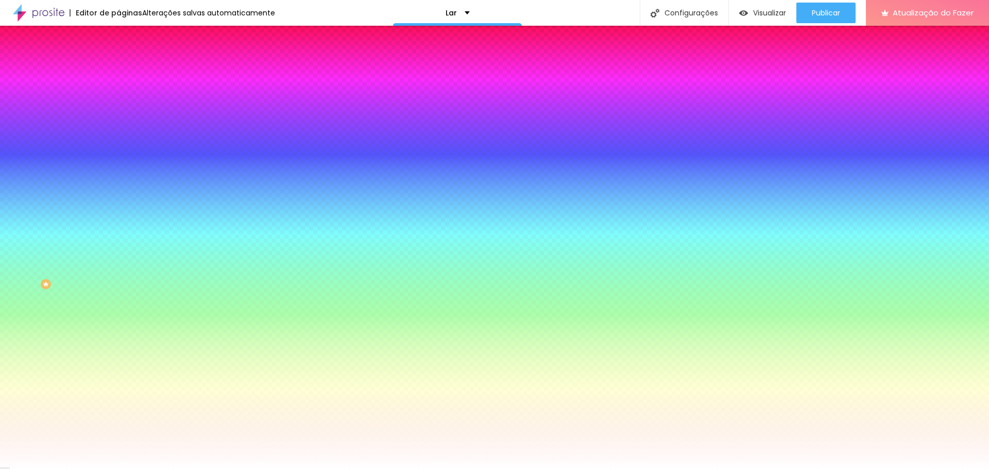
click at [118, 98] on div at bounding box center [177, 98] width 118 height 0
drag, startPoint x: 42, startPoint y: 154, endPoint x: 36, endPoint y: 173, distance: 19.1
click at [36, 173] on div at bounding box center [494, 234] width 989 height 469
type input "#5A5A5A"
click at [118, 166] on div "Sombra DESATIVADO Voltar ao padrão" at bounding box center [177, 183] width 118 height 35
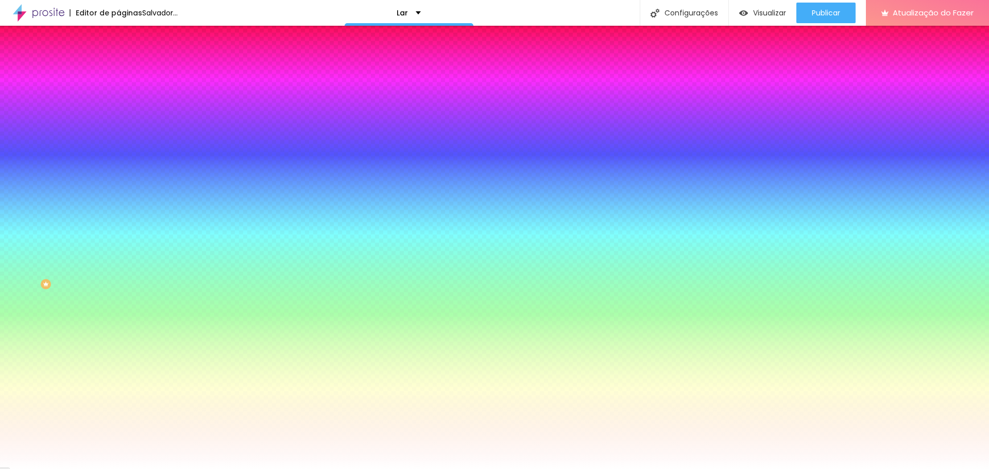
click at [118, 102] on input "#5A5A5A" at bounding box center [180, 103] width 124 height 10
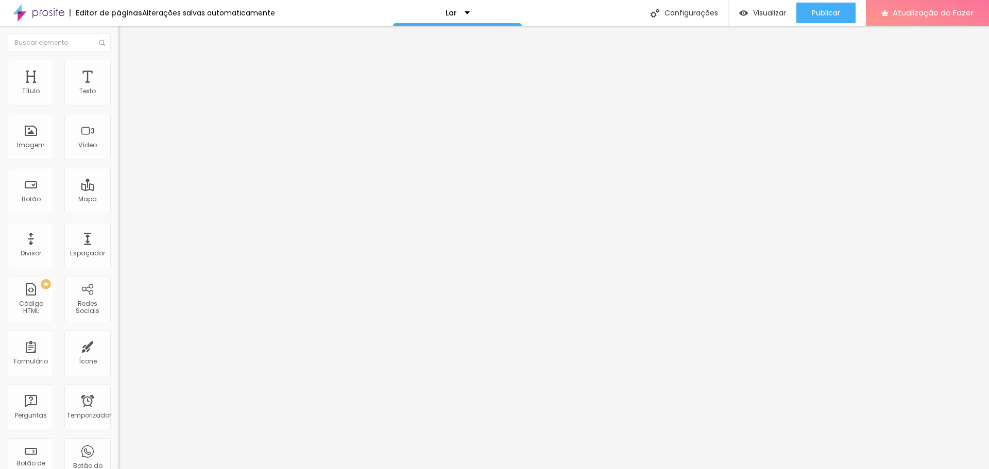
click at [118, 97] on input "Solicitar Orçamento" at bounding box center [180, 92] width 124 height 10
paste input "5A5A5A"
click at [118, 158] on font "Grande" at bounding box center [130, 157] width 24 height 9
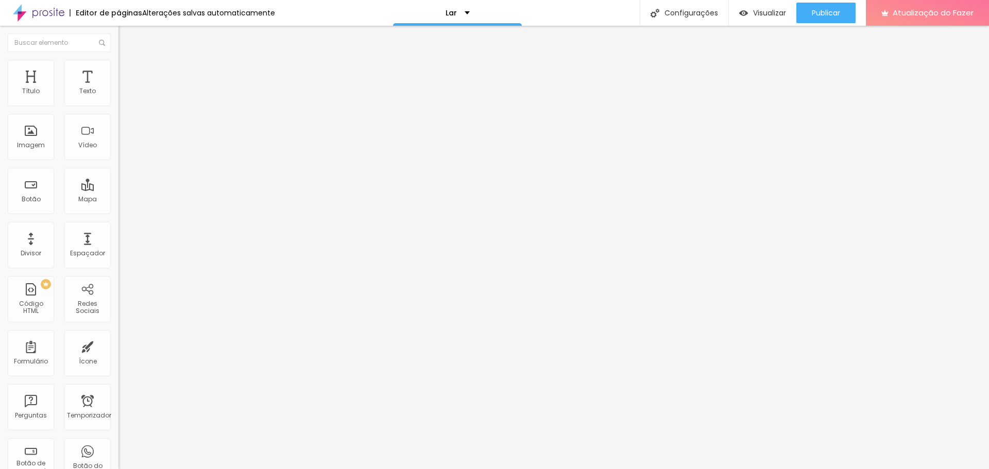
drag, startPoint x: 58, startPoint y: 115, endPoint x: 0, endPoint y: 110, distance: 58.4
click at [118, 110] on div "Texto 5A5A5A Alinhamento Tamanho Grande Pequeno Normal Grande Link URL https://…" at bounding box center [177, 155] width 118 height 150
click at [118, 91] on div "Texto 5A5A5A Alinhamento Tamanho Grande Pequeno Normal Grande Link URL https://…" at bounding box center [177, 155] width 118 height 150
click at [118, 97] on input "5A5A5A" at bounding box center [180, 92] width 124 height 10
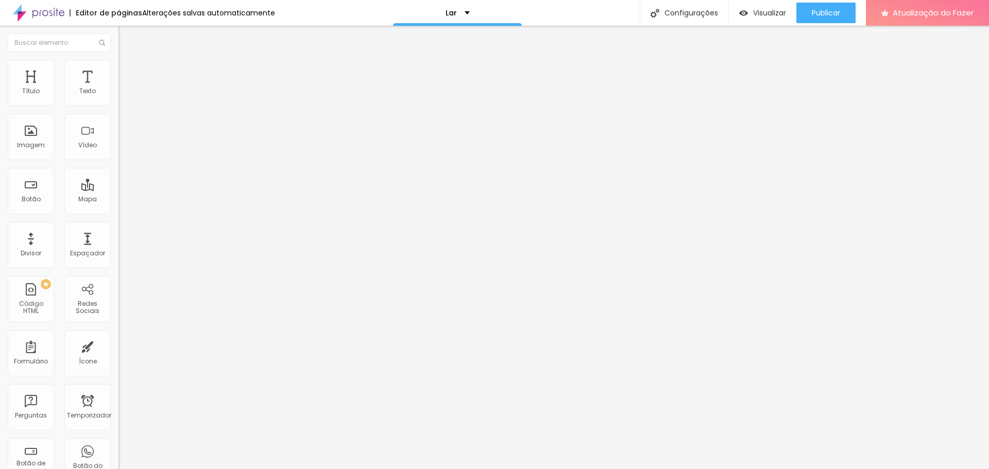
type input "Solicitar Orçamento"
click at [118, 87] on div "Texto" at bounding box center [177, 83] width 118 height 6
click at [118, 175] on font "Normal" at bounding box center [129, 170] width 23 height 9
click at [118, 67] on li "Estilo" at bounding box center [177, 65] width 118 height 10
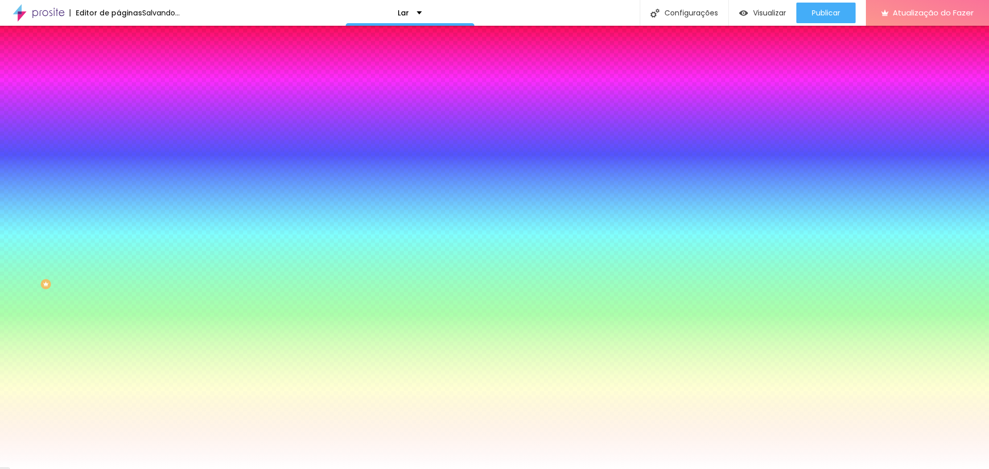
click at [118, 106] on input "#6B5441" at bounding box center [180, 103] width 124 height 10
paste input "5A5A5A"
click at [118, 90] on div "Cor de fundo Voltar ao padrão #5A5A5A Tipografia Voltar ao padrão Borda Voltar …" at bounding box center [177, 248] width 118 height 337
click at [118, 98] on div at bounding box center [177, 98] width 118 height 0
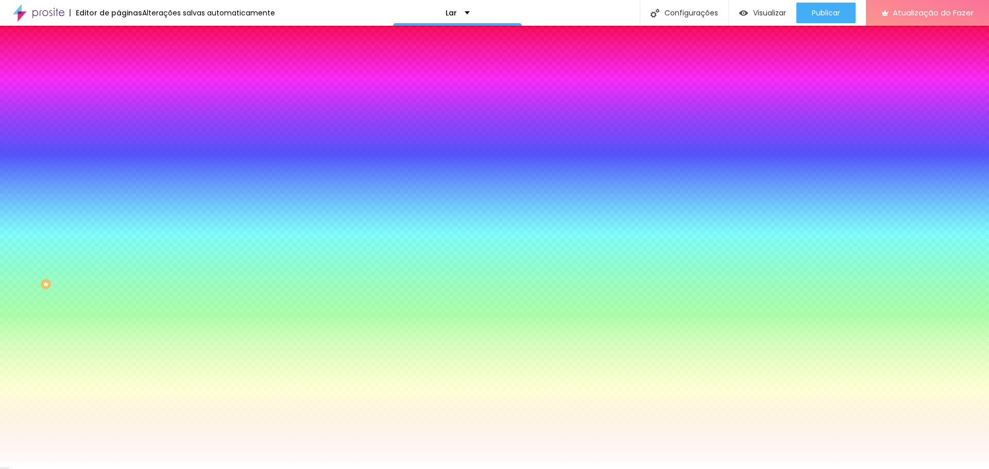
type input "#313131"
drag, startPoint x: 16, startPoint y: 166, endPoint x: 11, endPoint y: 180, distance: 15.0
click at [118, 180] on div "Cor de fundo Voltar ao padrão #313131 Tipografia Voltar ao padrão Borda Voltar …" at bounding box center [177, 248] width 118 height 337
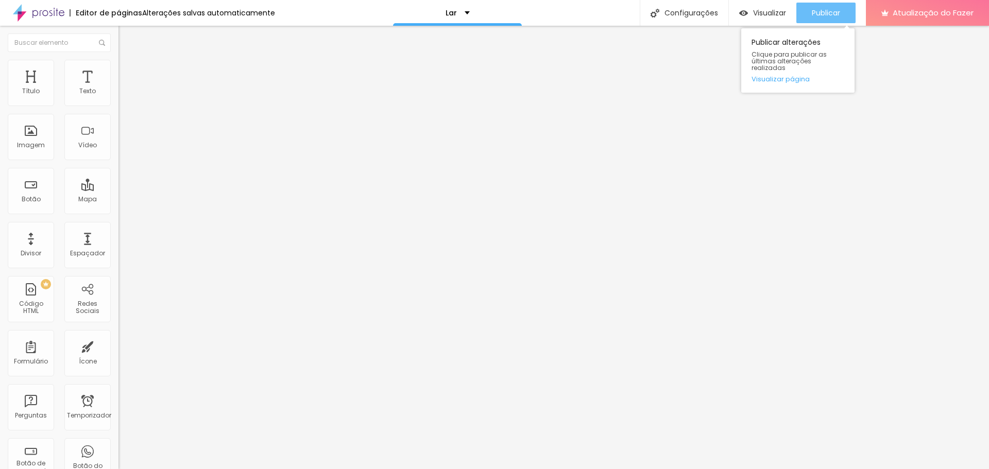
click at [828, 9] on font "Publicar" at bounding box center [826, 13] width 28 height 10
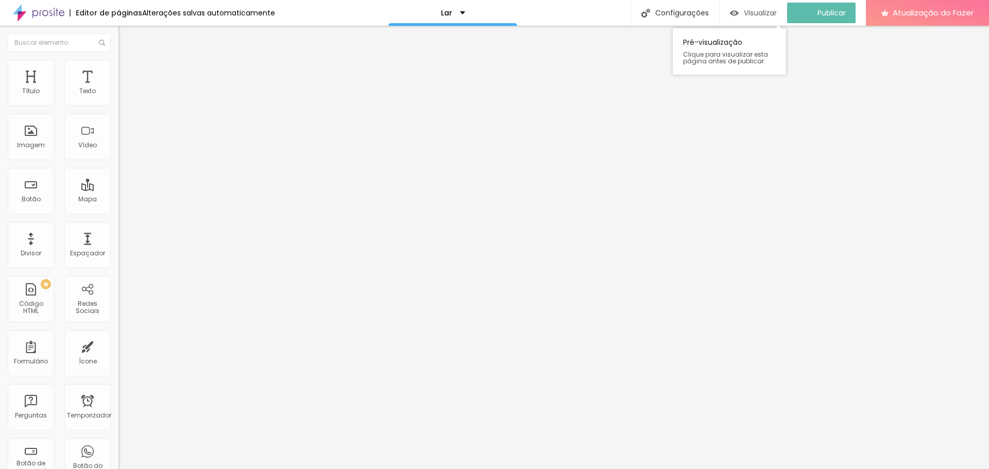
click at [766, 11] on font "Visualizar" at bounding box center [760, 13] width 33 height 10
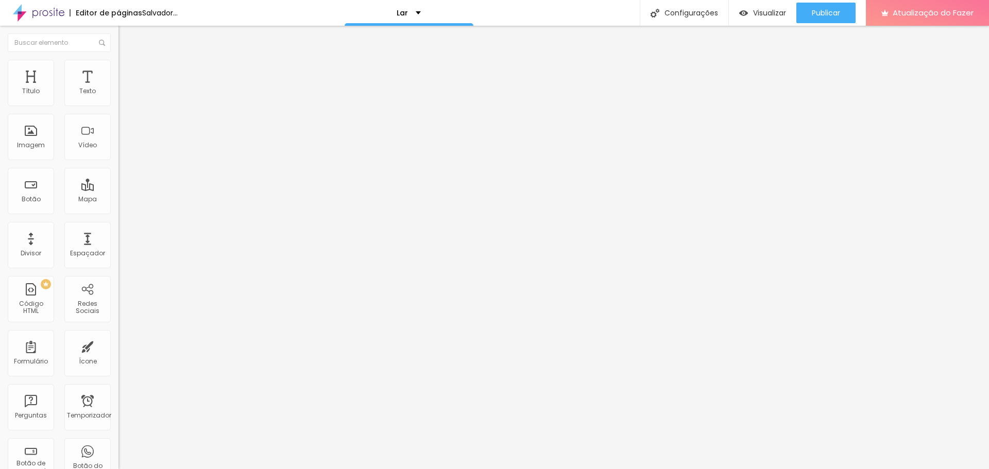
click at [125, 89] on font "Trocar imagem" at bounding box center [150, 84] width 50 height 9
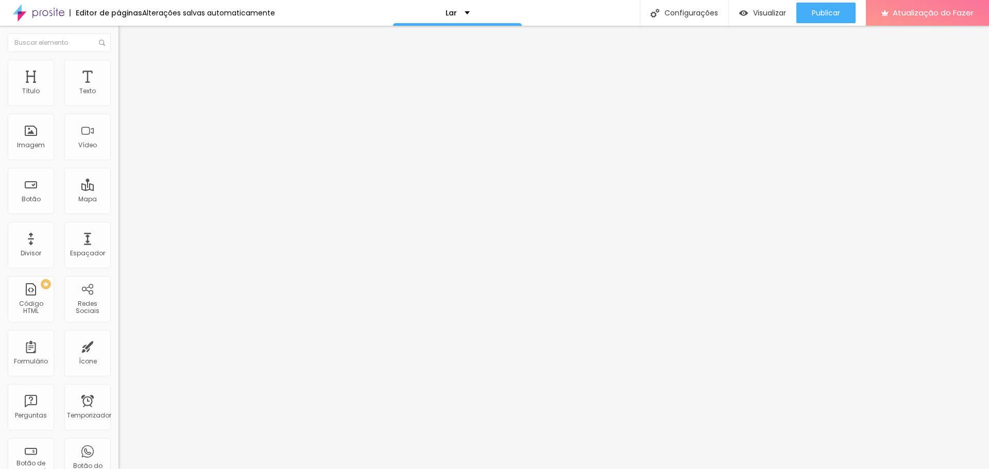
click at [125, 89] on font "Trocar imagem" at bounding box center [150, 84] width 50 height 9
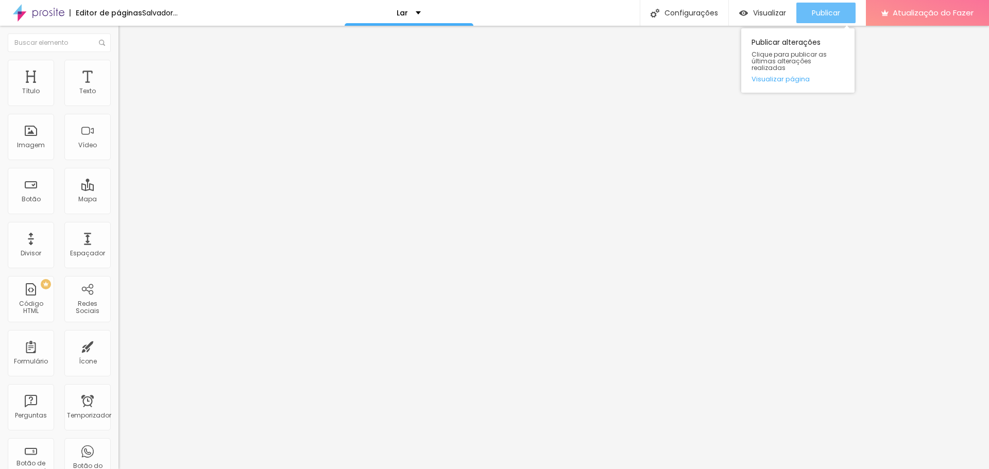
click at [806, 10] on button "Publicar" at bounding box center [825, 13] width 59 height 21
click at [815, 14] on font "Publicar" at bounding box center [826, 13] width 28 height 10
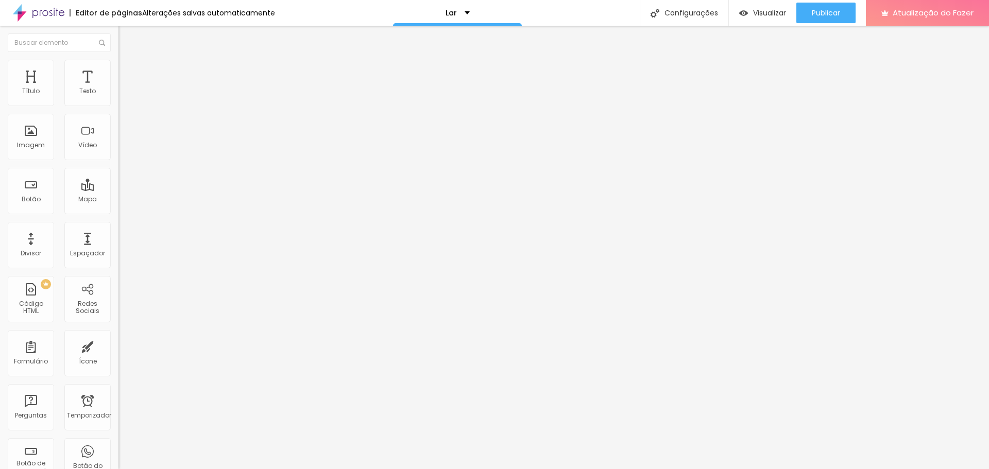
click at [118, 63] on img at bounding box center [122, 64] width 9 height 9
click at [128, 61] on font "Estilo" at bounding box center [136, 56] width 16 height 9
click at [126, 34] on img "button" at bounding box center [130, 37] width 8 height 8
click at [118, 65] on img at bounding box center [122, 64] width 9 height 9
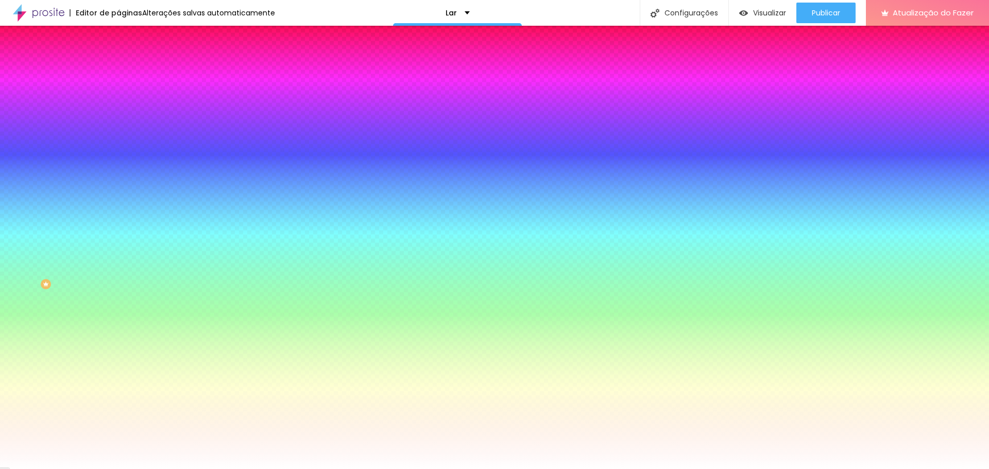
click at [118, 101] on input "#5A5A5A" at bounding box center [180, 103] width 124 height 10
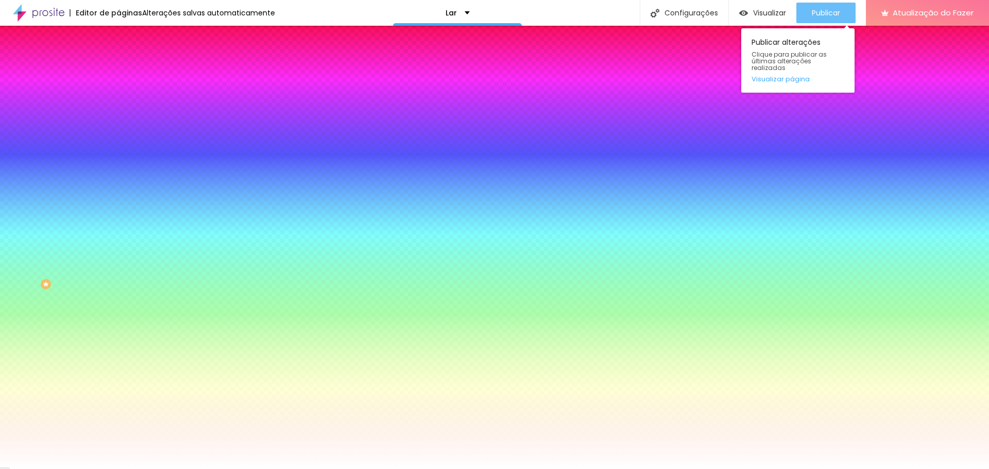
click at [841, 14] on button "Publicar" at bounding box center [825, 13] width 59 height 21
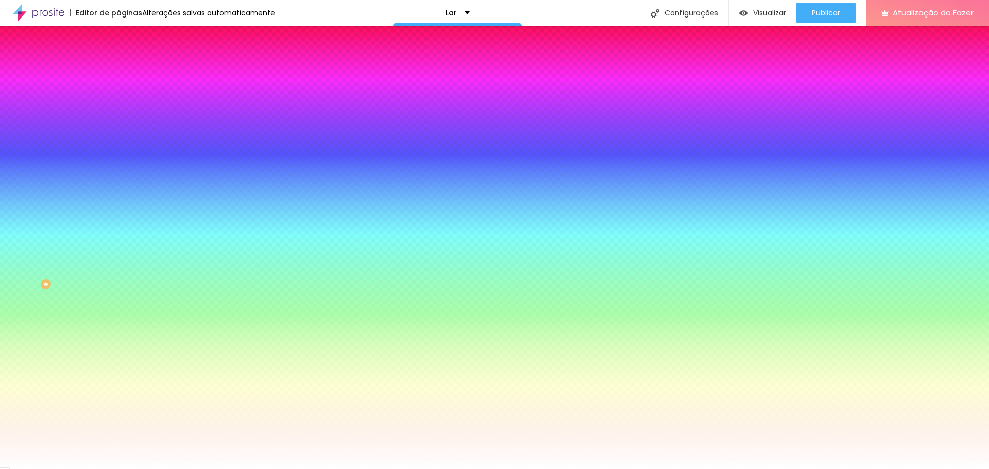
click at [118, 132] on button "button" at bounding box center [125, 131] width 14 height 11
click at [347, 469] on div at bounding box center [494, 469] width 989 height 0
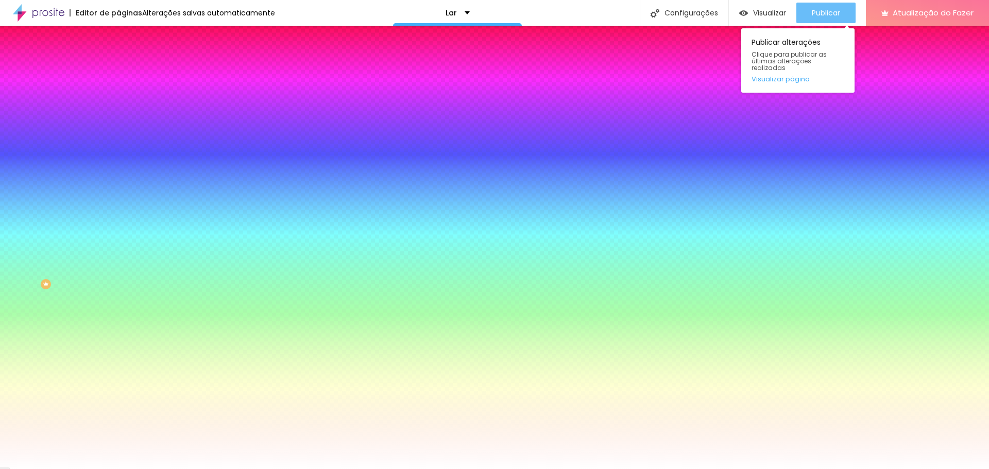
click at [828, 11] on font "Publicar" at bounding box center [826, 13] width 28 height 10
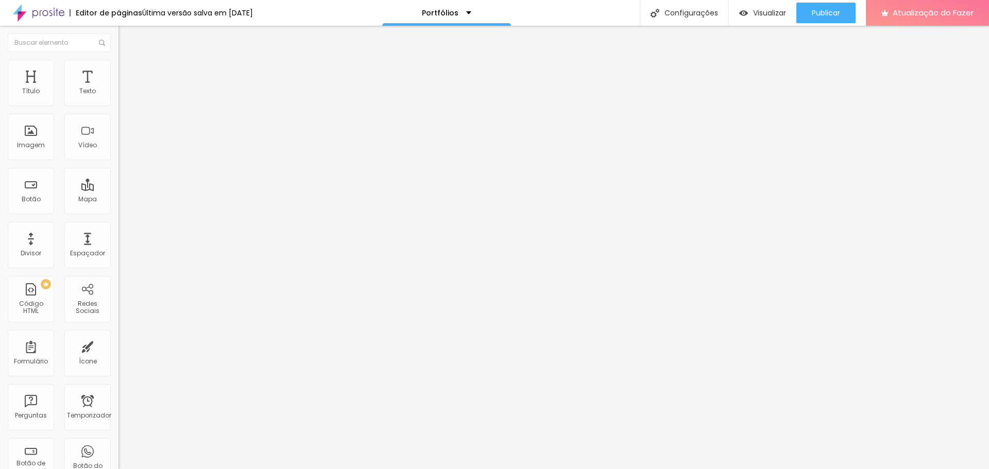
click at [118, 89] on span "Trocar imagem" at bounding box center [146, 84] width 56 height 9
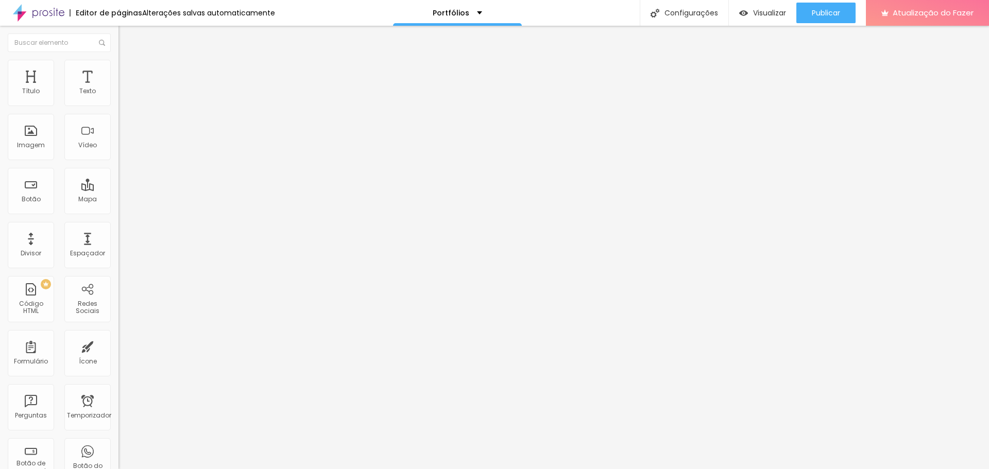
click at [125, 89] on font "Trocar imagem" at bounding box center [150, 84] width 50 height 9
click at [828, 8] on font "Publicar" at bounding box center [826, 13] width 28 height 10
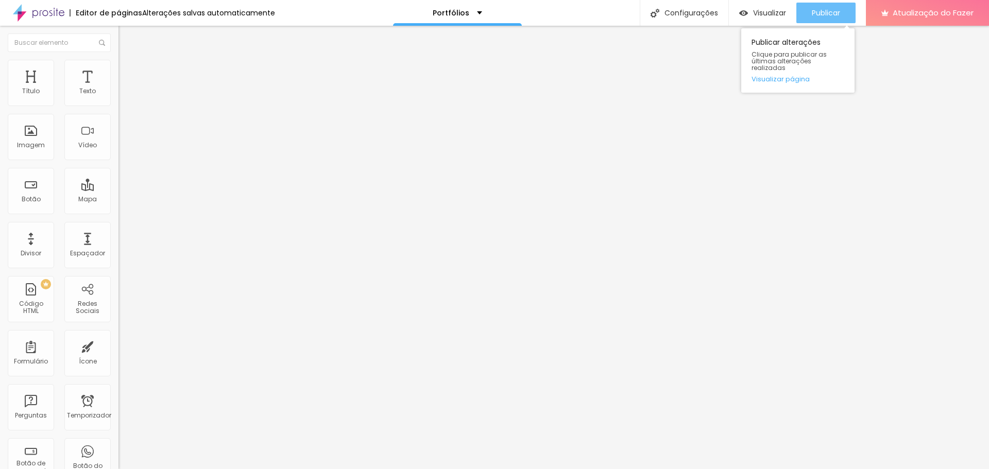
click at [825, 7] on div "Publicar" at bounding box center [826, 13] width 28 height 21
click at [118, 67] on li "Estilo" at bounding box center [177, 65] width 118 height 10
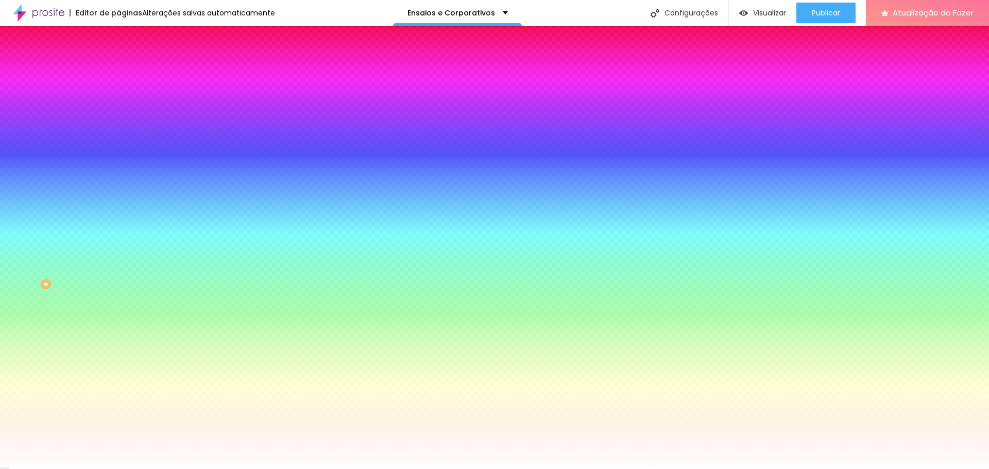
click at [118, 100] on input "#F57E0D" at bounding box center [180, 103] width 124 height 10
click at [118, 99] on input "#F57E0D" at bounding box center [180, 103] width 124 height 10
paste input "5A5A5A"
type input "#5A5A5A"
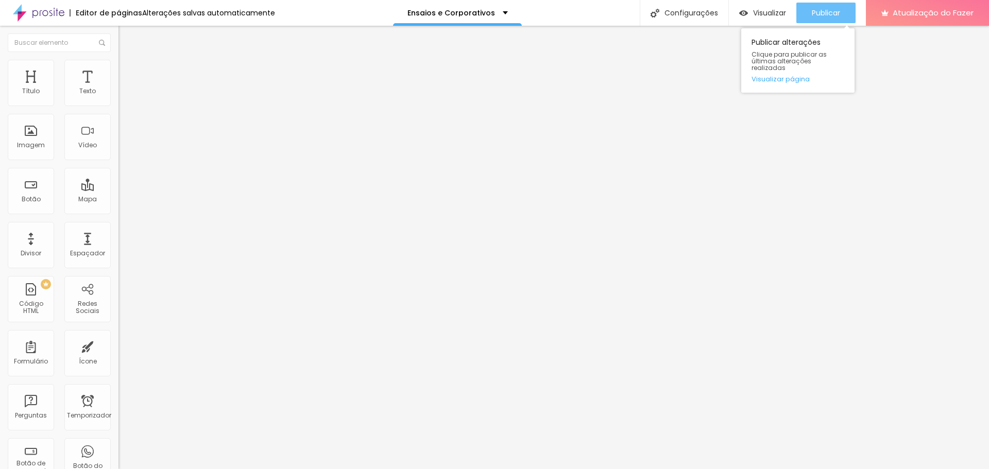
click at [834, 10] on font "Publicar" at bounding box center [826, 13] width 28 height 10
click at [128, 71] on font "Estilo" at bounding box center [136, 66] width 16 height 9
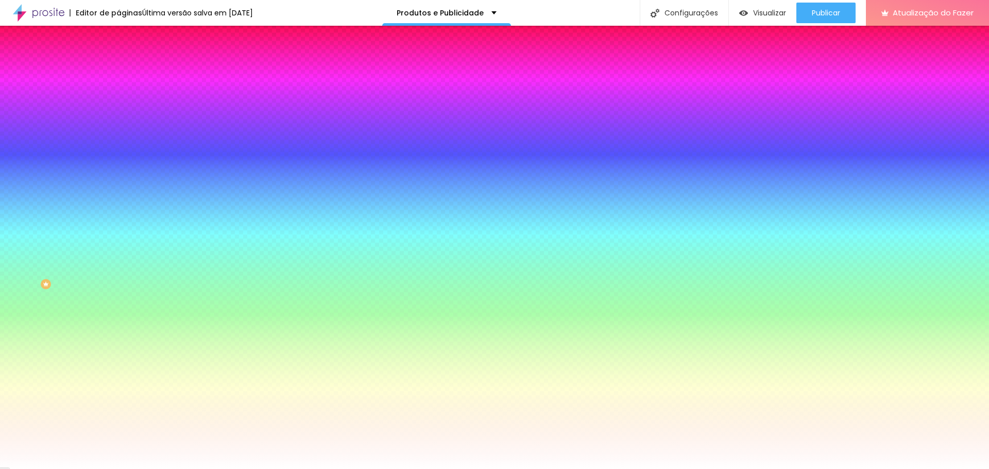
click at [118, 103] on input "#F57E0D" at bounding box center [180, 103] width 124 height 10
paste input "5A5A5A"
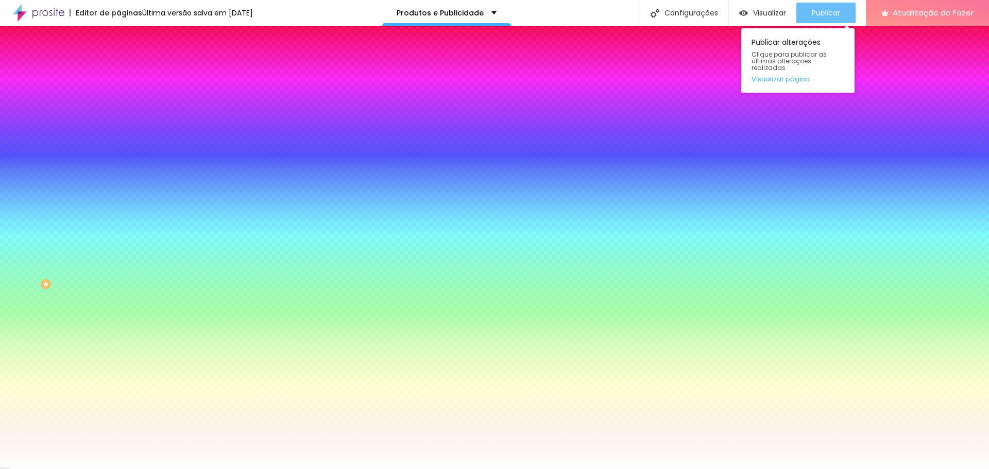
type input "#5A5A5A"
click at [830, 16] on font "Publicar" at bounding box center [826, 13] width 28 height 10
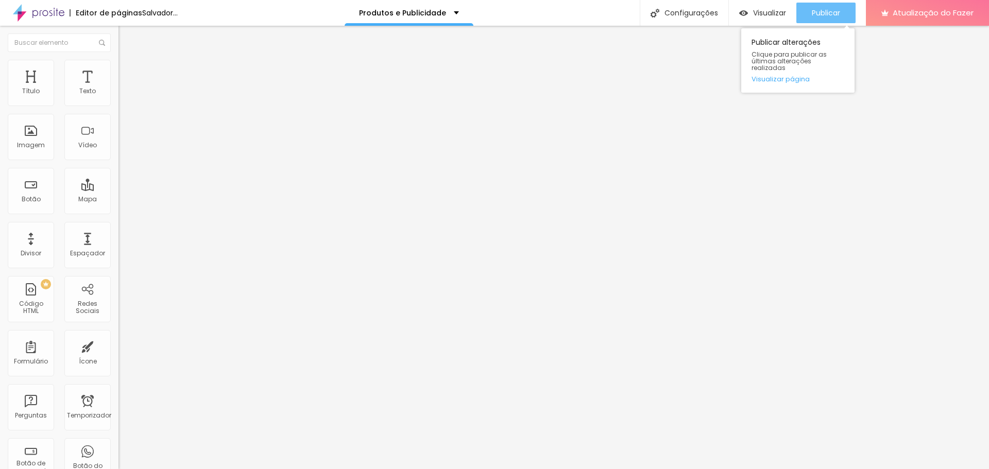
click at [819, 15] on font "Publicar" at bounding box center [826, 13] width 28 height 10
click at [830, 14] on font "Publicar" at bounding box center [826, 13] width 28 height 10
click at [809, 19] on button "Publicar" at bounding box center [825, 13] width 59 height 21
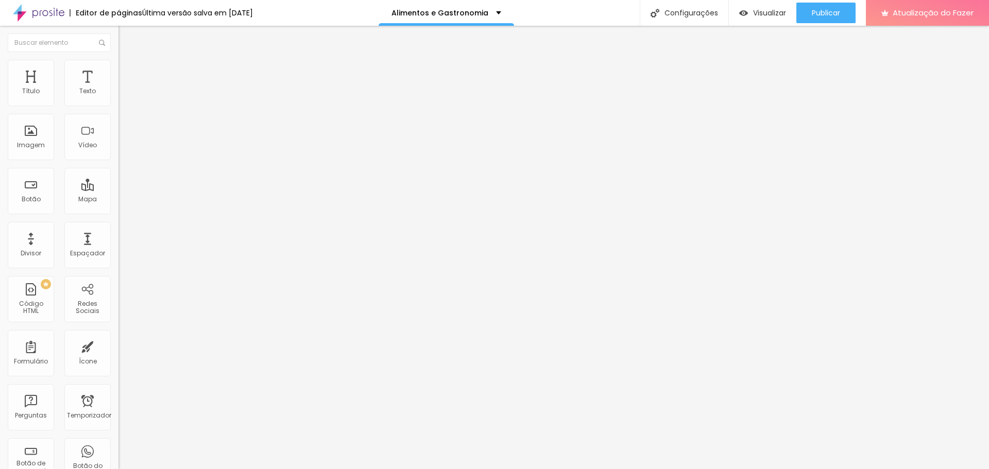
click at [128, 73] on font "Avançado" at bounding box center [145, 77] width 34 height 9
click at [118, 65] on img at bounding box center [122, 64] width 9 height 9
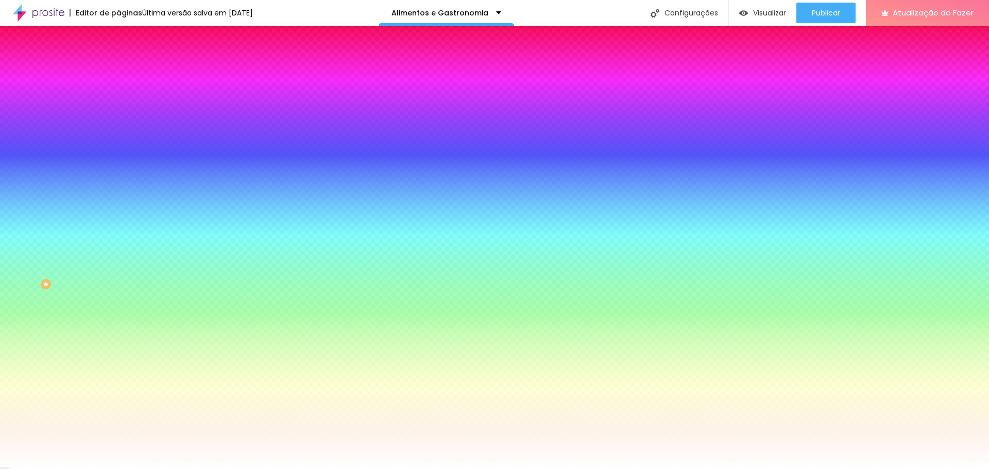
click at [118, 104] on input "#F57E0D" at bounding box center [180, 103] width 124 height 10
paste input "5A5A5A"
type input "#5A5A5A"
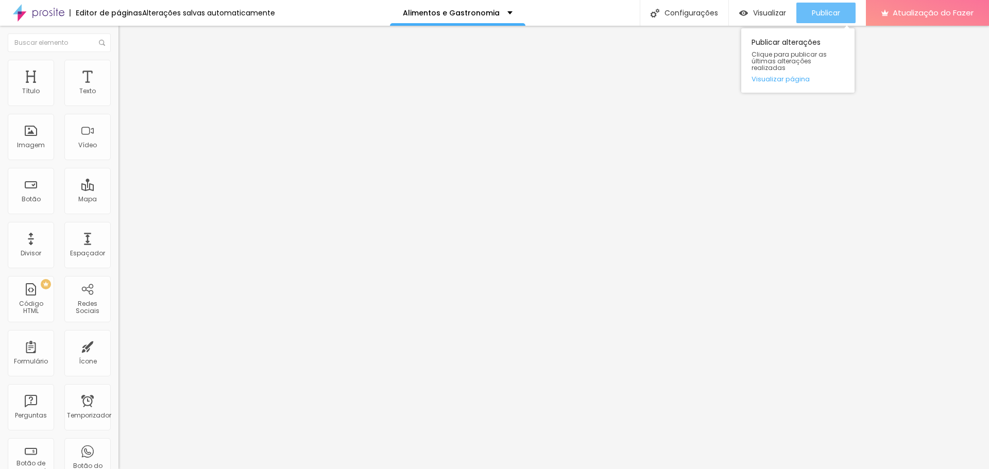
click at [831, 12] on font "Publicar" at bounding box center [826, 13] width 28 height 10
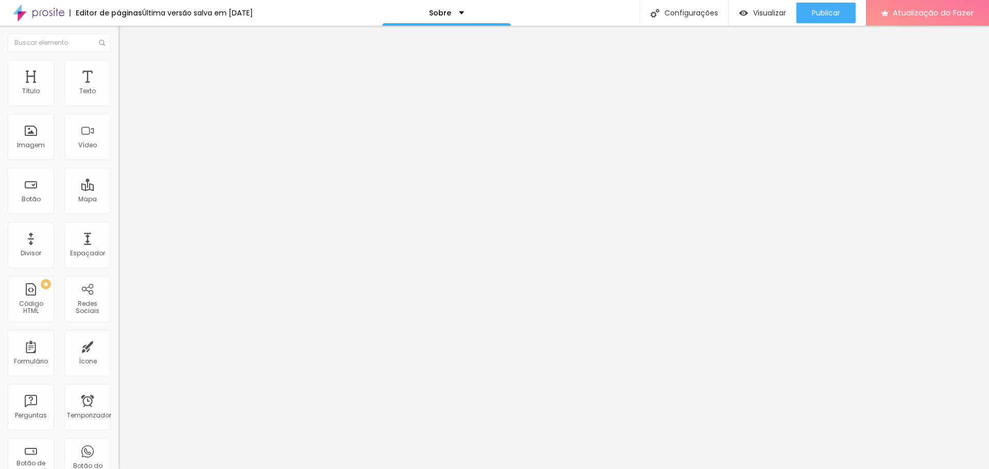
click at [118, 70] on li "Avançado" at bounding box center [177, 75] width 118 height 10
click at [118, 65] on img at bounding box center [122, 64] width 9 height 9
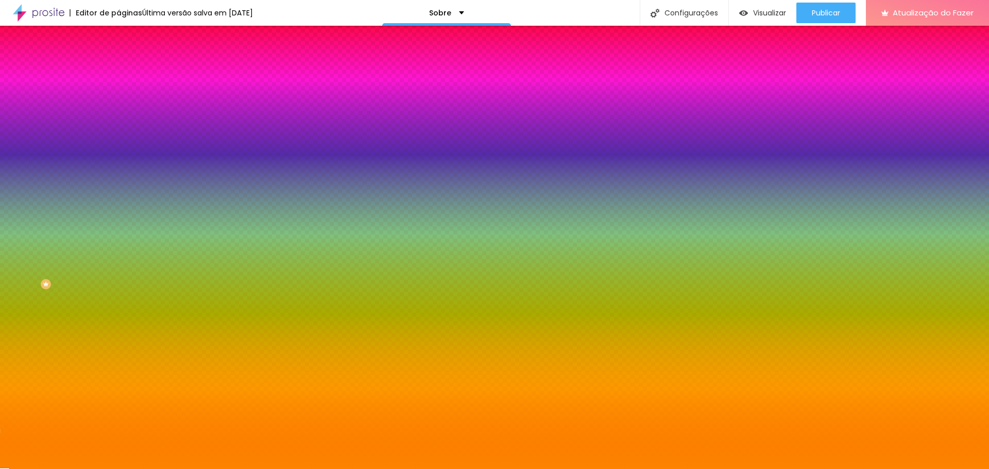
click at [118, 105] on input "#FD8300" at bounding box center [180, 103] width 124 height 10
paste input "5A5A5A"
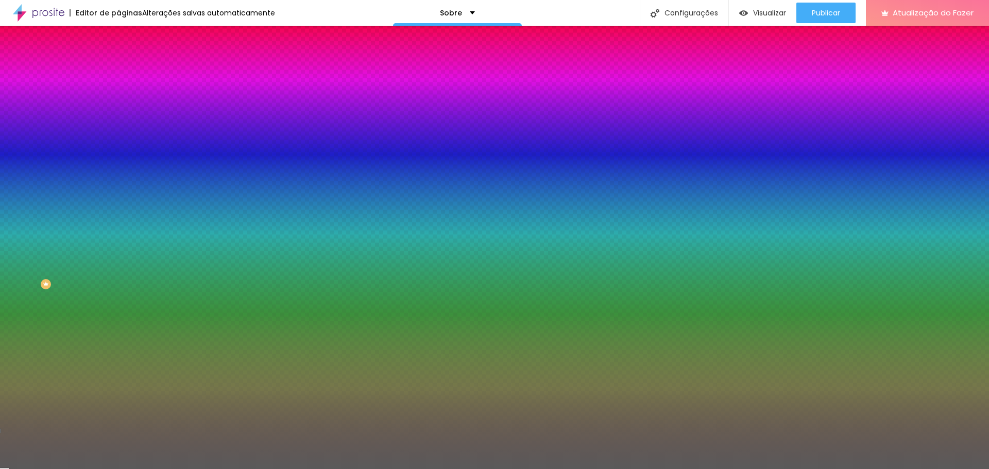
type input "#5A5A5A"
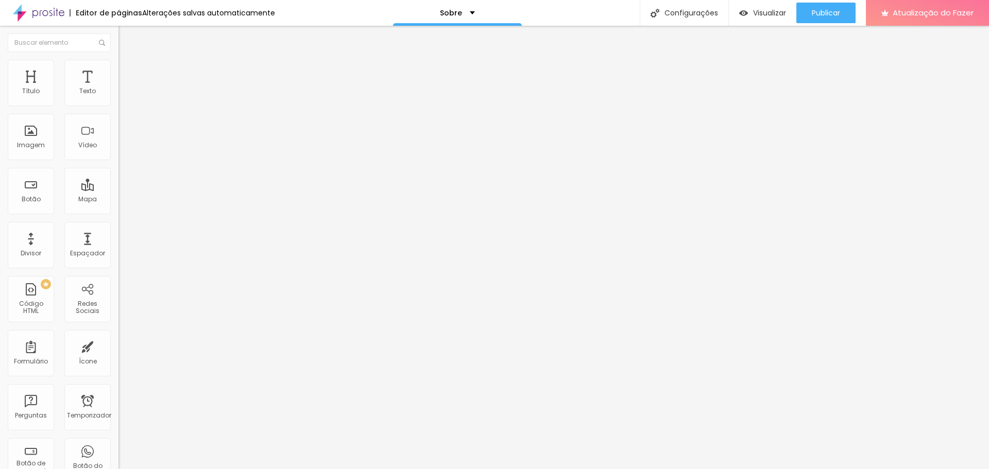
click at [128, 69] on font "Estilo" at bounding box center [136, 66] width 16 height 9
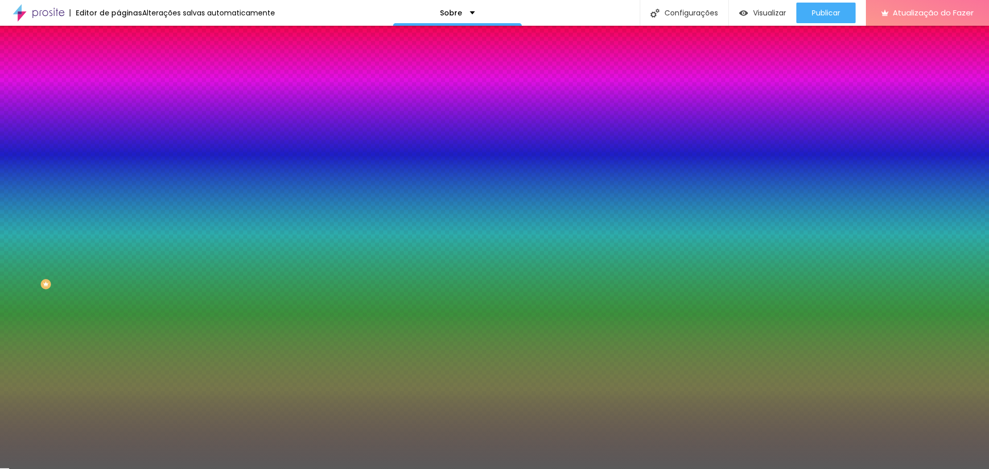
click at [118, 105] on input "#5A5A5A" at bounding box center [180, 103] width 124 height 10
click at [118, 98] on div at bounding box center [177, 98] width 118 height 0
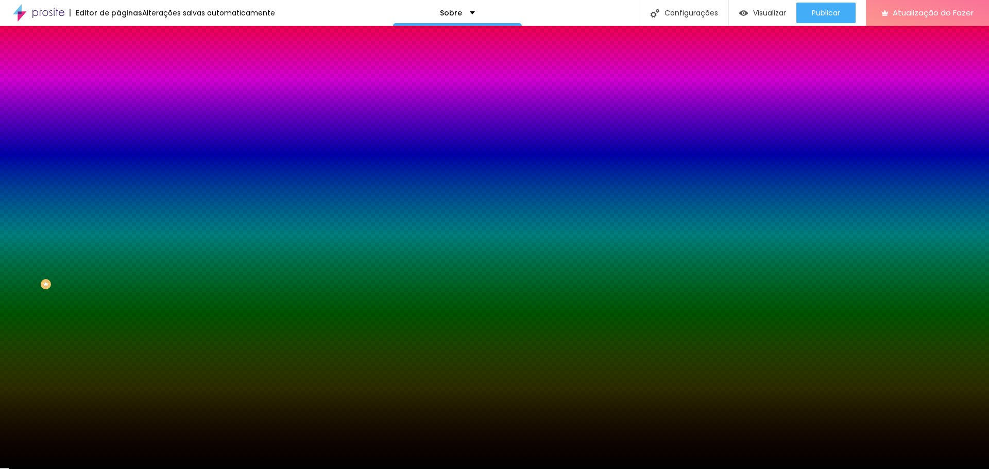
drag, startPoint x: 27, startPoint y: 135, endPoint x: 7, endPoint y: 203, distance: 71.4
click at [118, 203] on div "Editar nulo Conteúdo Estilo Avançado Cor Voltar ao padrão #000000 Tamanho 100 %…" at bounding box center [177, 247] width 118 height 443
click at [118, 98] on div at bounding box center [177, 98] width 118 height 0
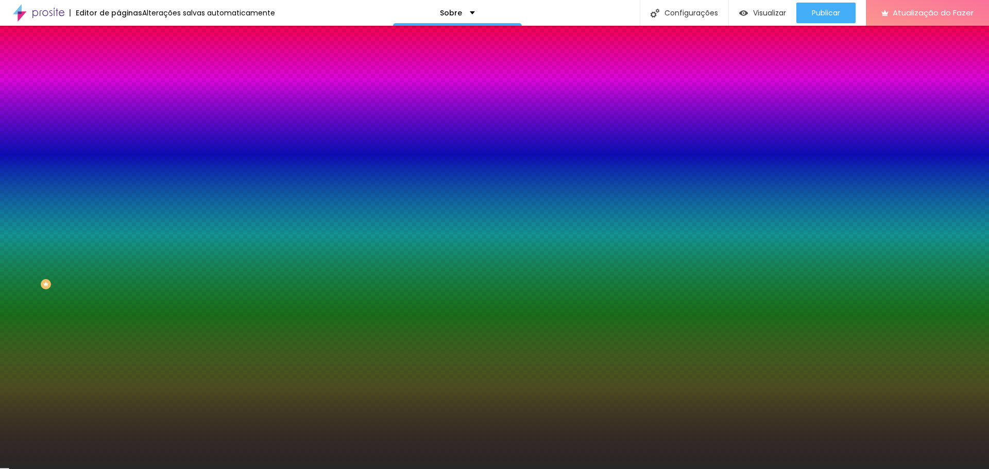
type input "#292929"
drag, startPoint x: 22, startPoint y: 182, endPoint x: 12, endPoint y: 181, distance: 9.8
click at [118, 161] on div "Cor Voltar ao padrão #292929 Tamanho 100 % Peso 2" at bounding box center [177, 120] width 118 height 80
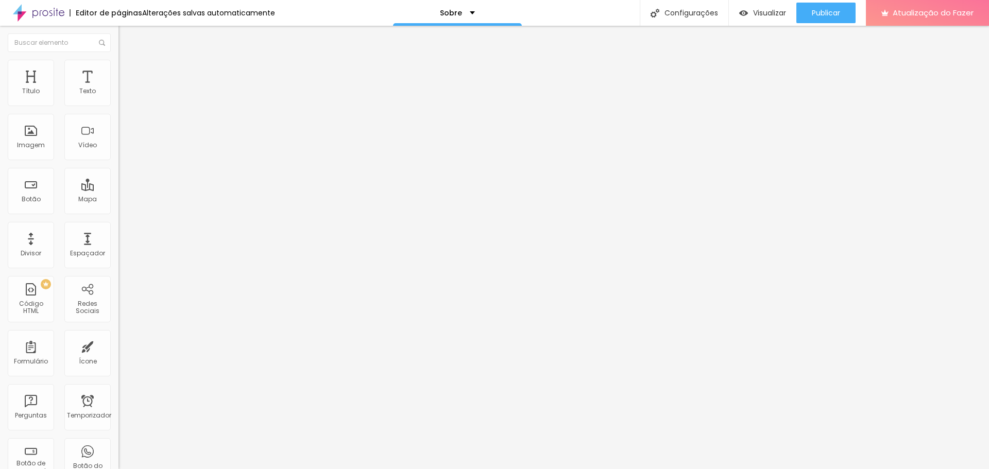
click at [118, 70] on li "Avançado" at bounding box center [177, 75] width 118 height 10
click at [828, 19] on div "Publicar" at bounding box center [826, 13] width 28 height 21
